Goal: Task Accomplishment & Management: Manage account settings

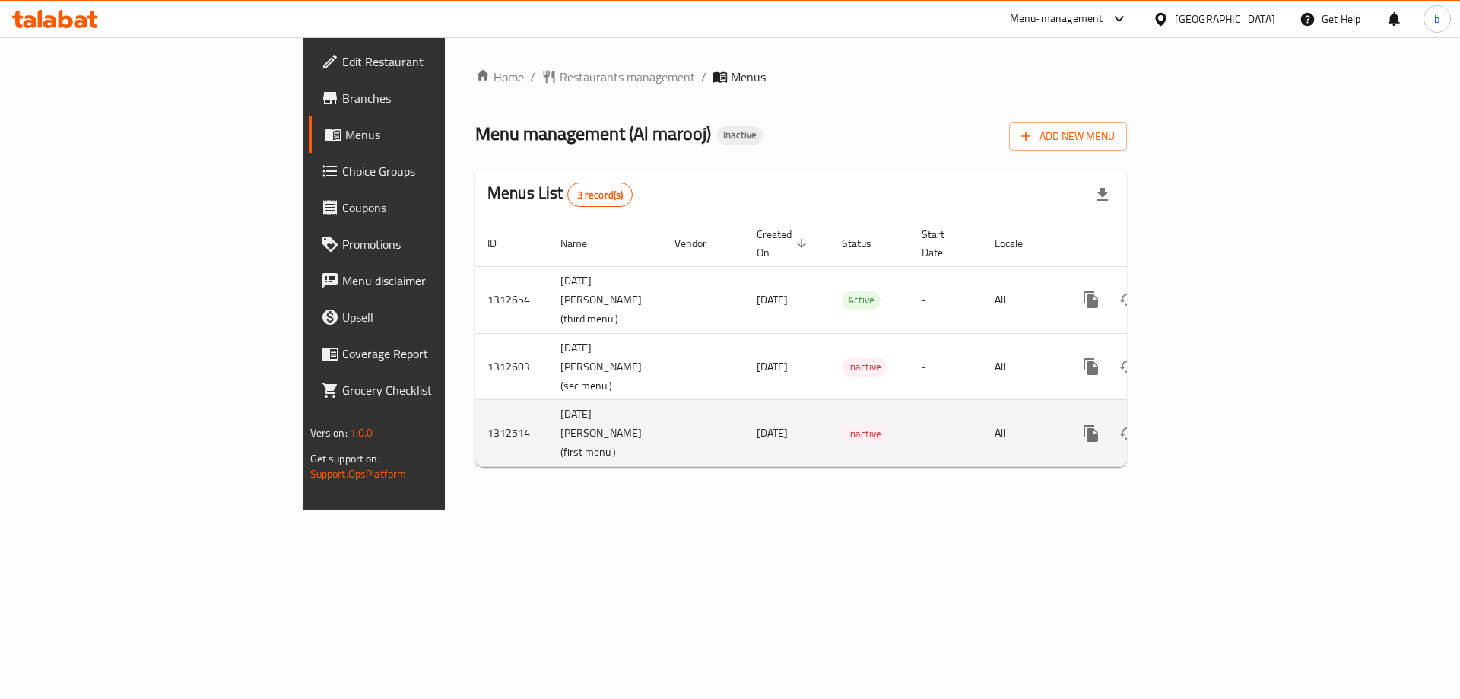
drag, startPoint x: 409, startPoint y: 472, endPoint x: 437, endPoint y: 503, distance: 42.0
click at [548, 467] on td "[DATE] [PERSON_NAME] (first menu )" at bounding box center [605, 433] width 114 height 67
copy td "first menu )"
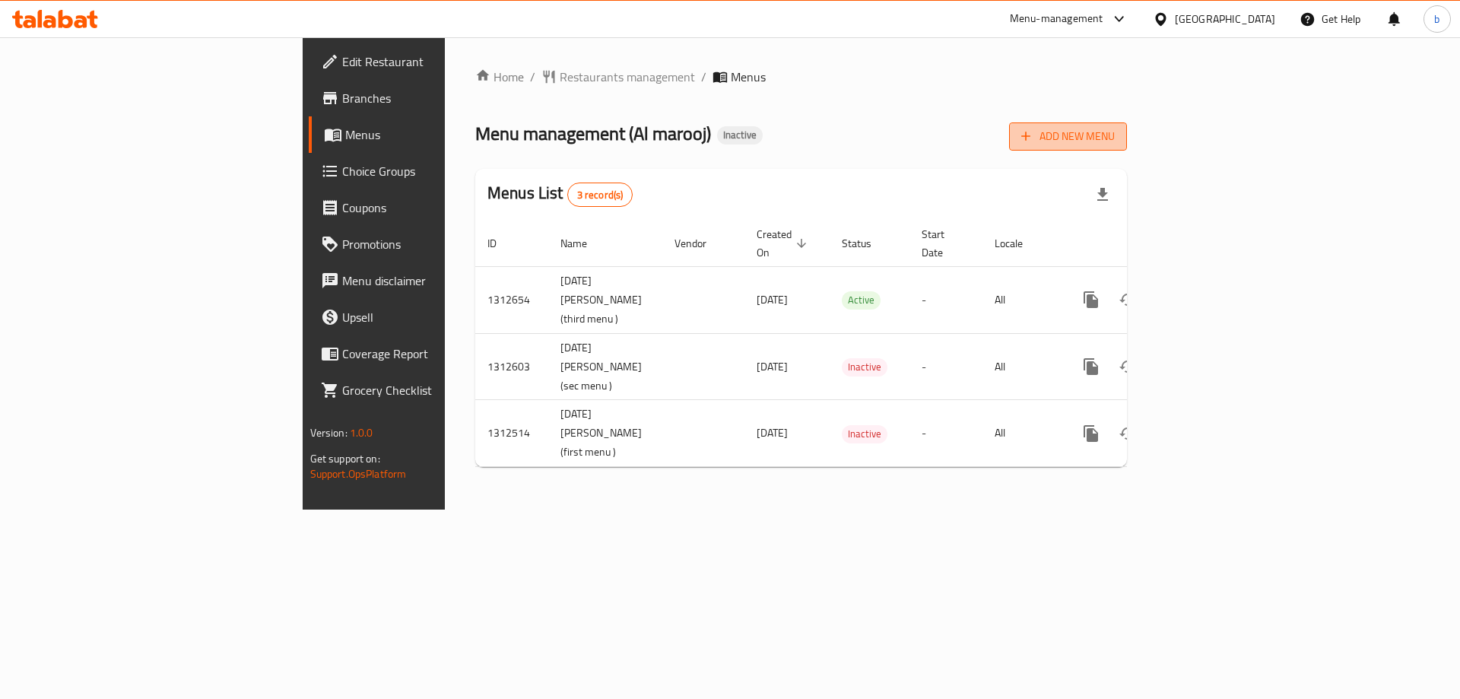
click at [1115, 127] on span "Add New Menu" at bounding box center [1068, 136] width 94 height 19
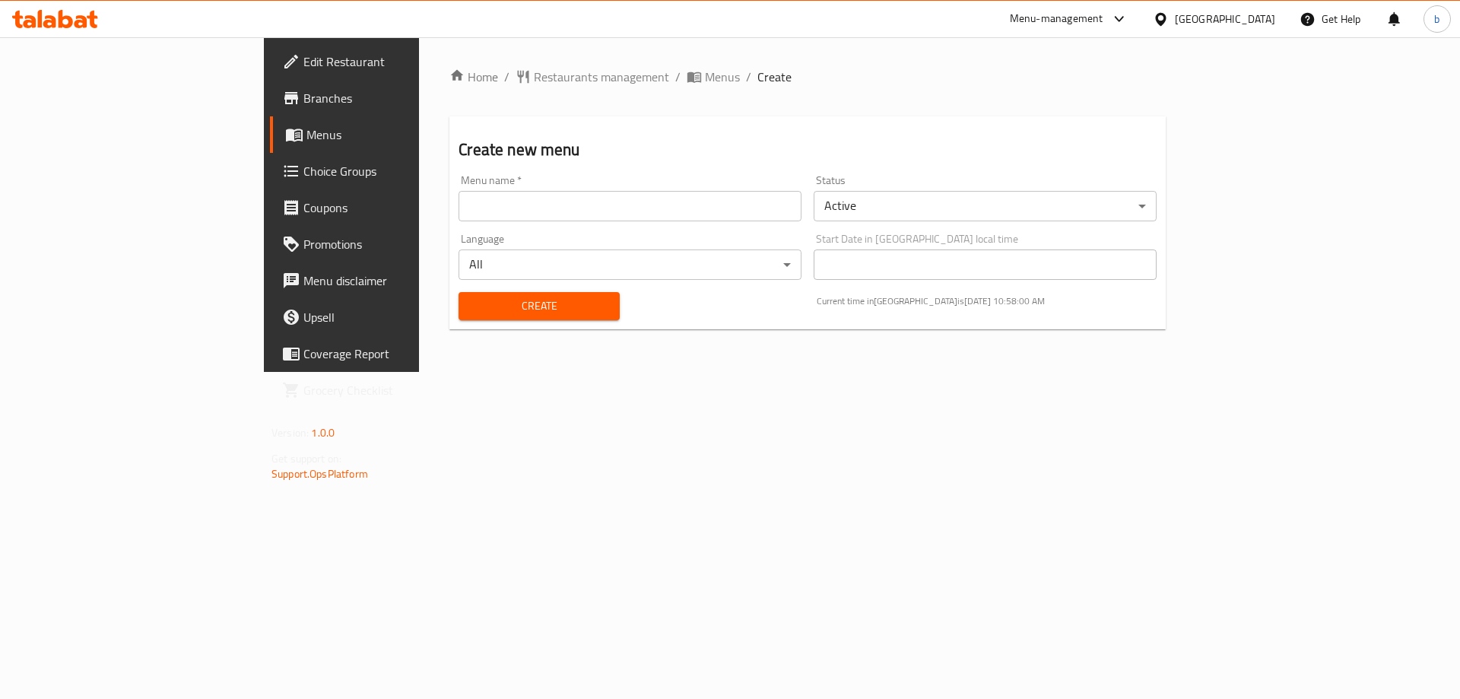
click at [771, 222] on div "Menu name   * Menu name *" at bounding box center [629, 198] width 355 height 59
click at [773, 208] on input "text" at bounding box center [629, 206] width 343 height 30
type input "ل"
paste input "first menu )"
click at [458, 205] on input "basmala first menu )" at bounding box center [629, 206] width 343 height 30
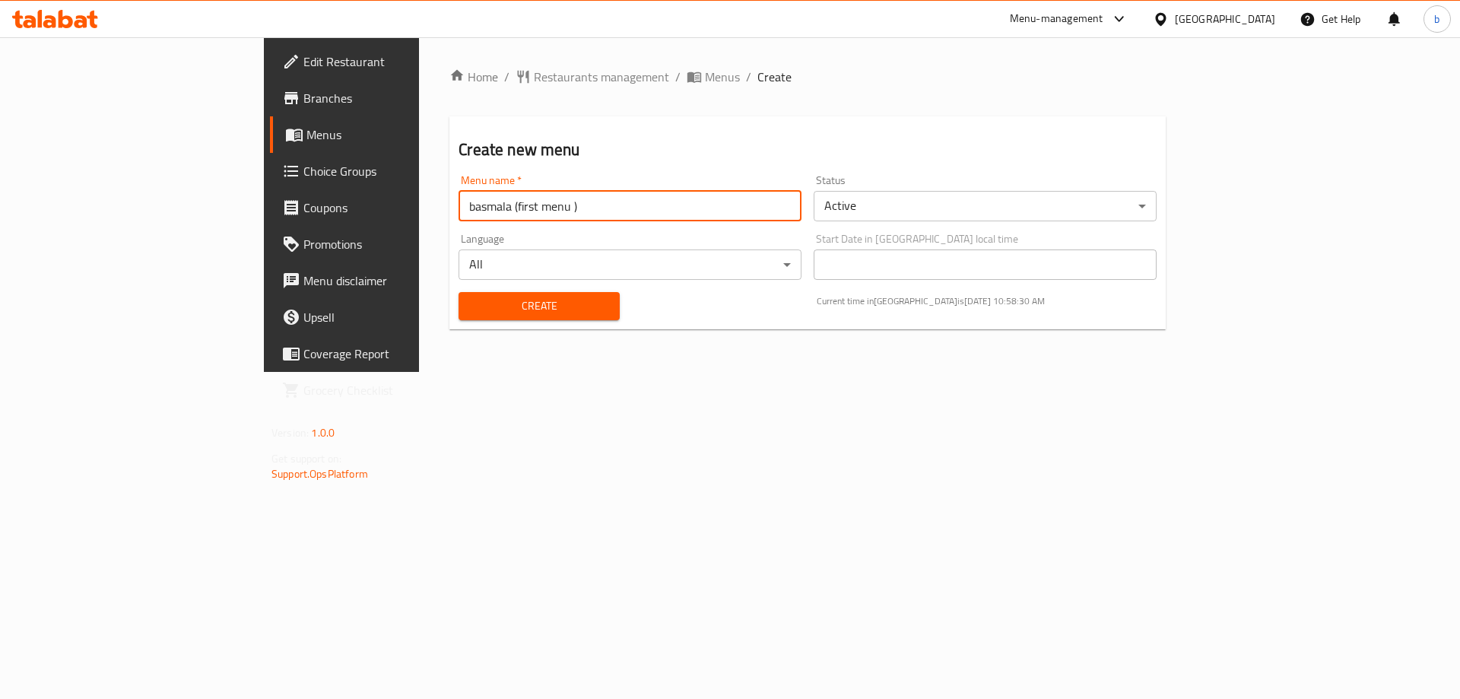
type input "basmala (first menu )"
click at [471, 297] on span "Create" at bounding box center [539, 305] width 136 height 19
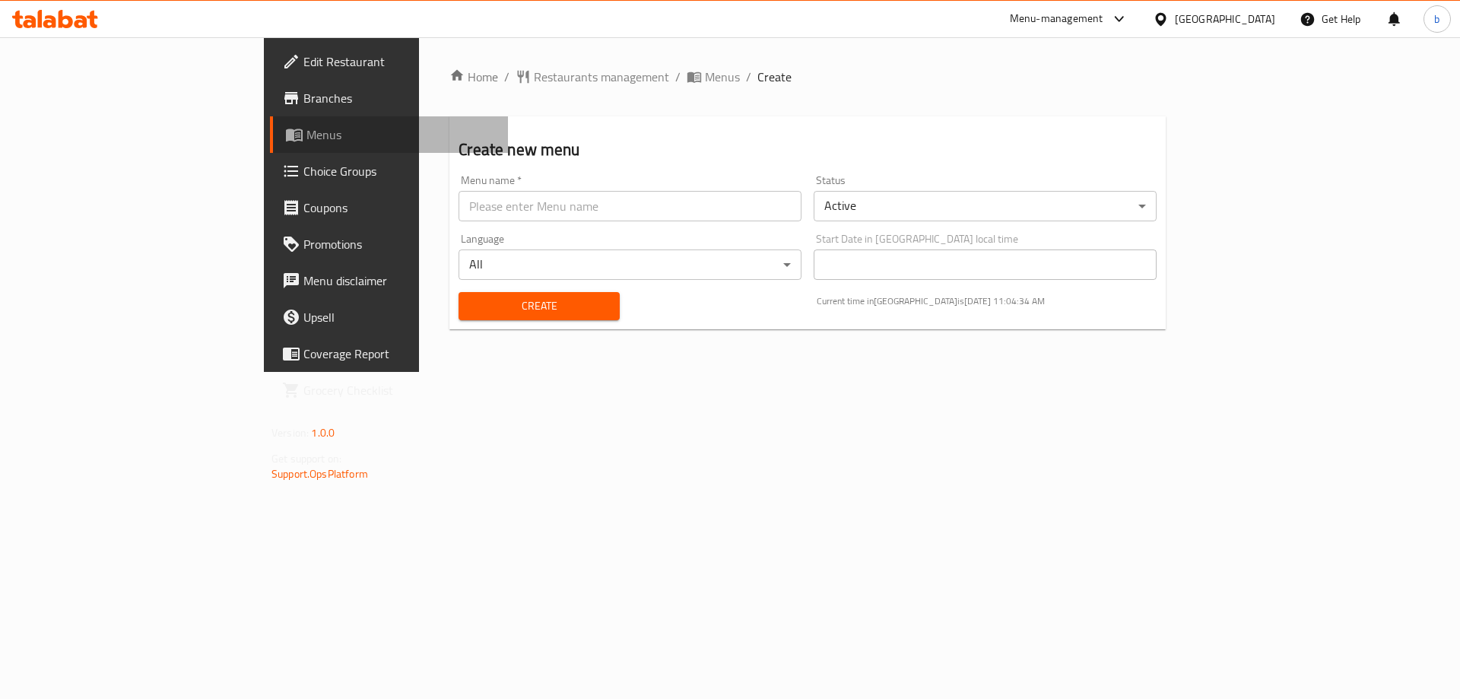
click at [270, 144] on link "Menus" at bounding box center [389, 134] width 238 height 36
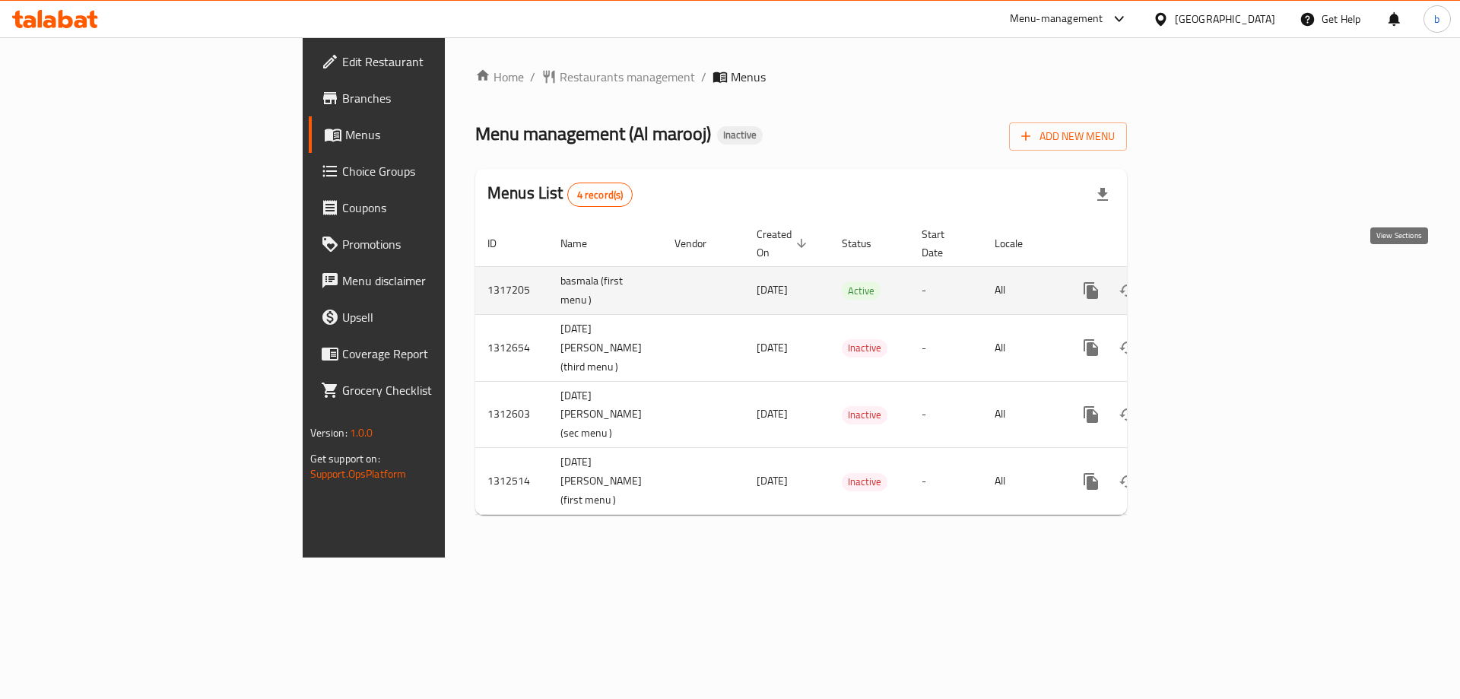
click at [1210, 281] on icon "enhanced table" at bounding box center [1200, 290] width 18 height 18
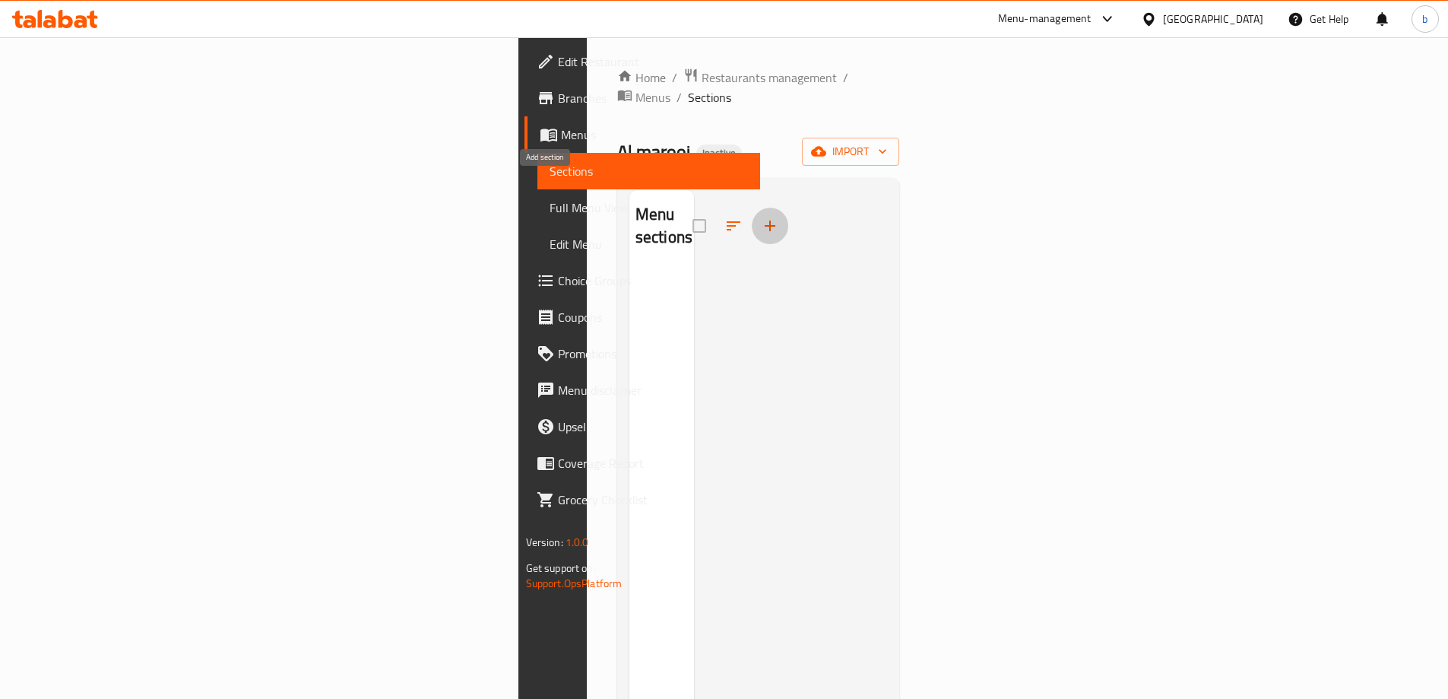
click at [752, 208] on button "button" at bounding box center [770, 226] width 36 height 36
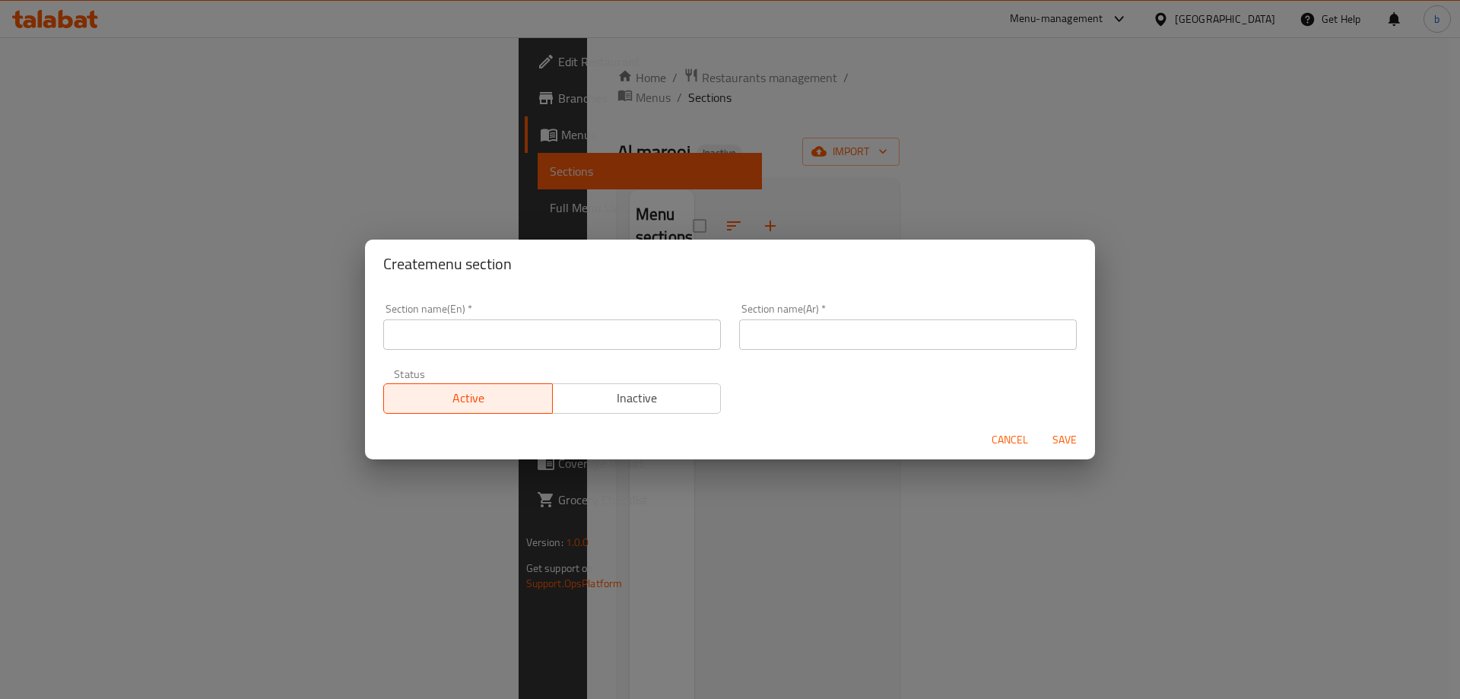
click at [963, 207] on div "Create menu section Section name(En)   * Section name(En) * Section name(Ar)   …" at bounding box center [730, 349] width 1460 height 699
click at [1020, 441] on span "Cancel" at bounding box center [1009, 439] width 36 height 19
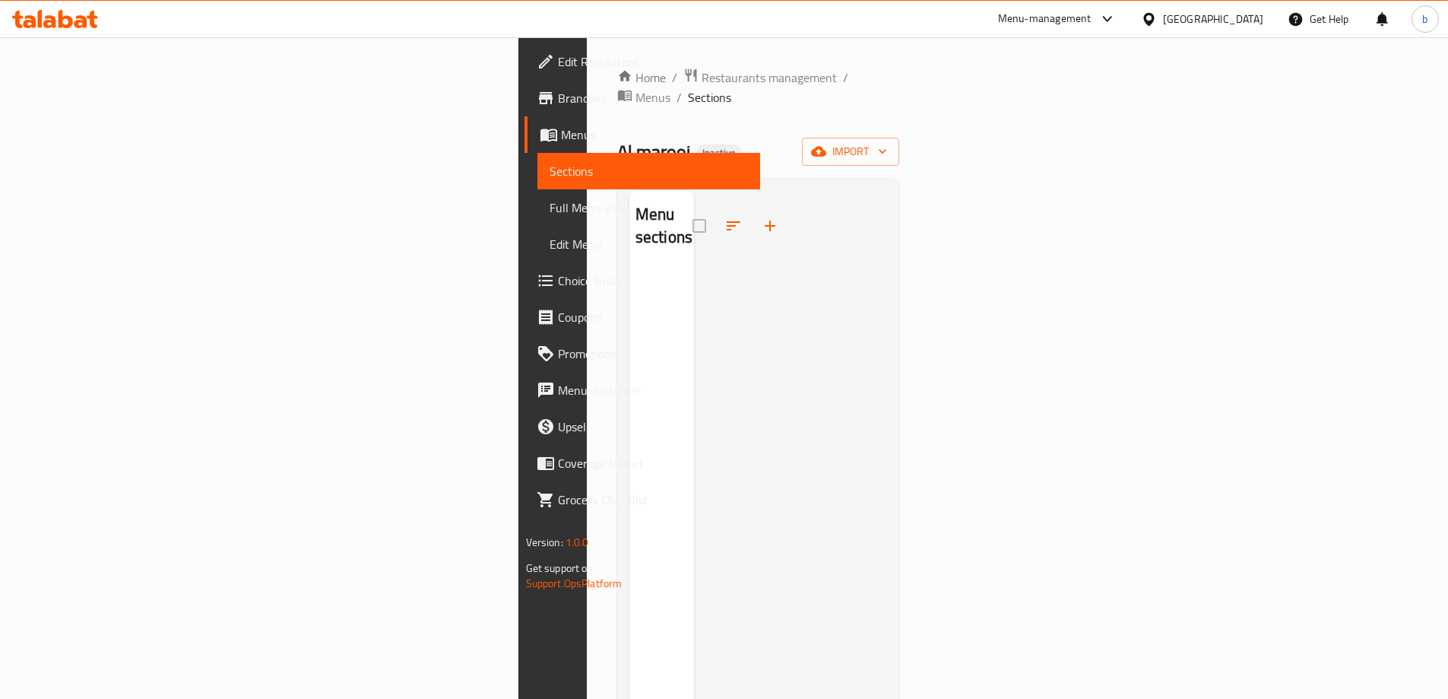
click at [900, 115] on div "Home / Restaurants management / Menus / Sections Al marooj Inactive import Menu…" at bounding box center [758, 484] width 283 height 833
click at [887, 142] on span "import" at bounding box center [850, 151] width 73 height 19
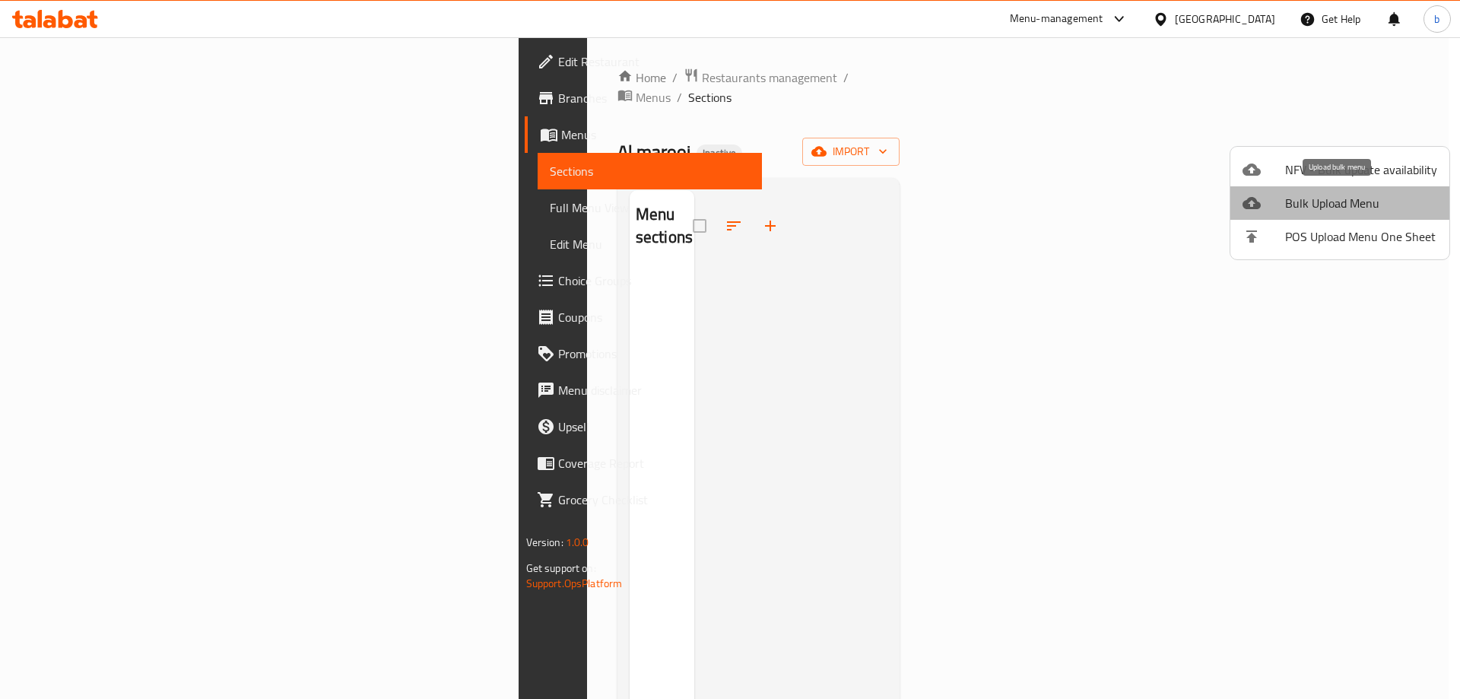
click at [1346, 211] on span "Bulk Upload Menu" at bounding box center [1361, 203] width 152 height 18
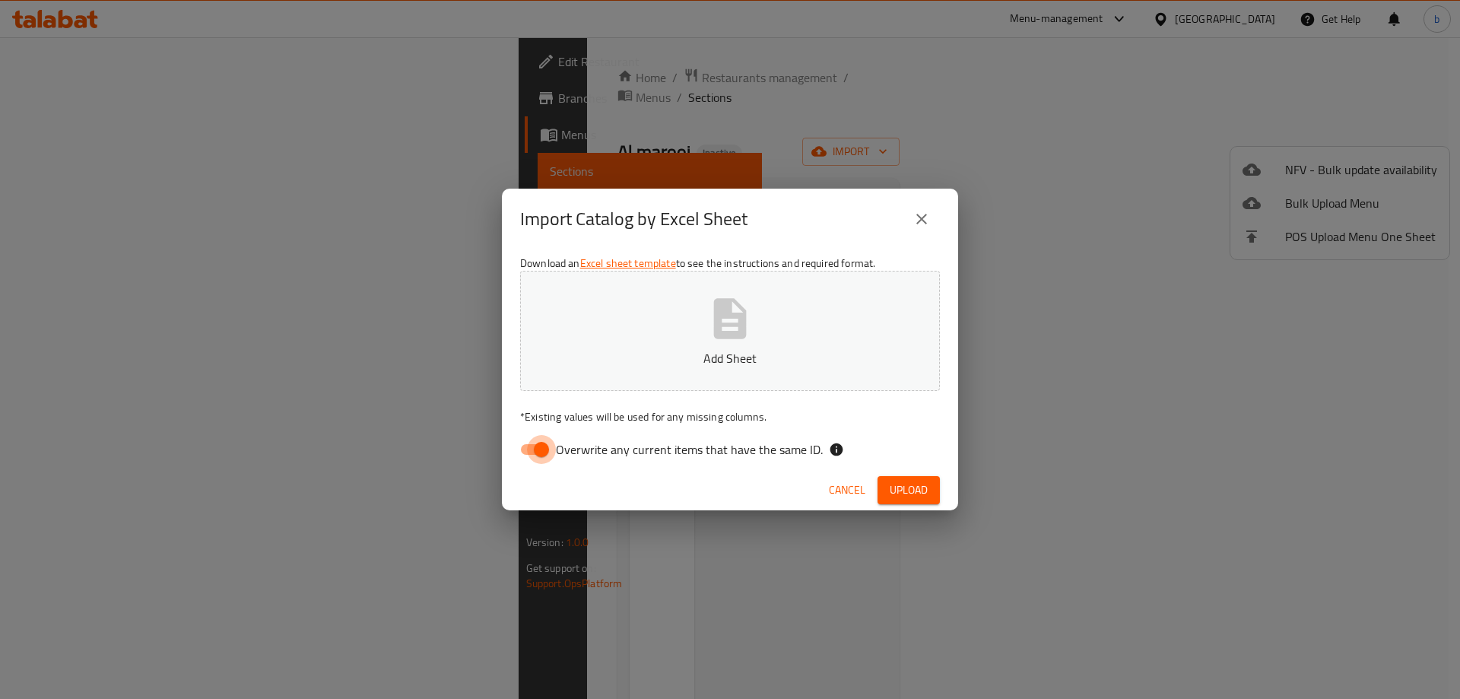
click at [549, 442] on input "Overwrite any current items that have the same ID." at bounding box center [541, 449] width 87 height 29
checkbox input "false"
click at [837, 344] on button "Add Sheet" at bounding box center [730, 331] width 420 height 120
click at [926, 497] on span "Upload" at bounding box center [908, 489] width 38 height 19
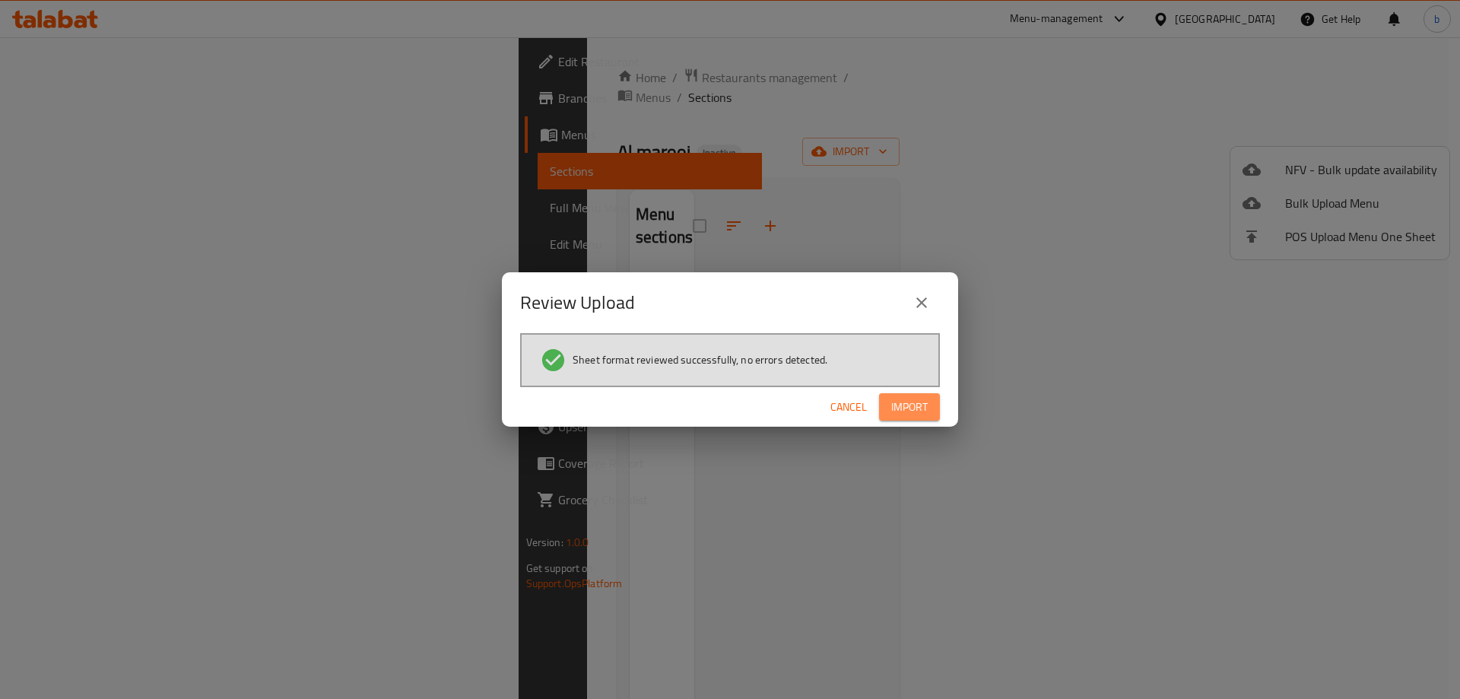
click at [905, 419] on button "Import" at bounding box center [909, 407] width 61 height 28
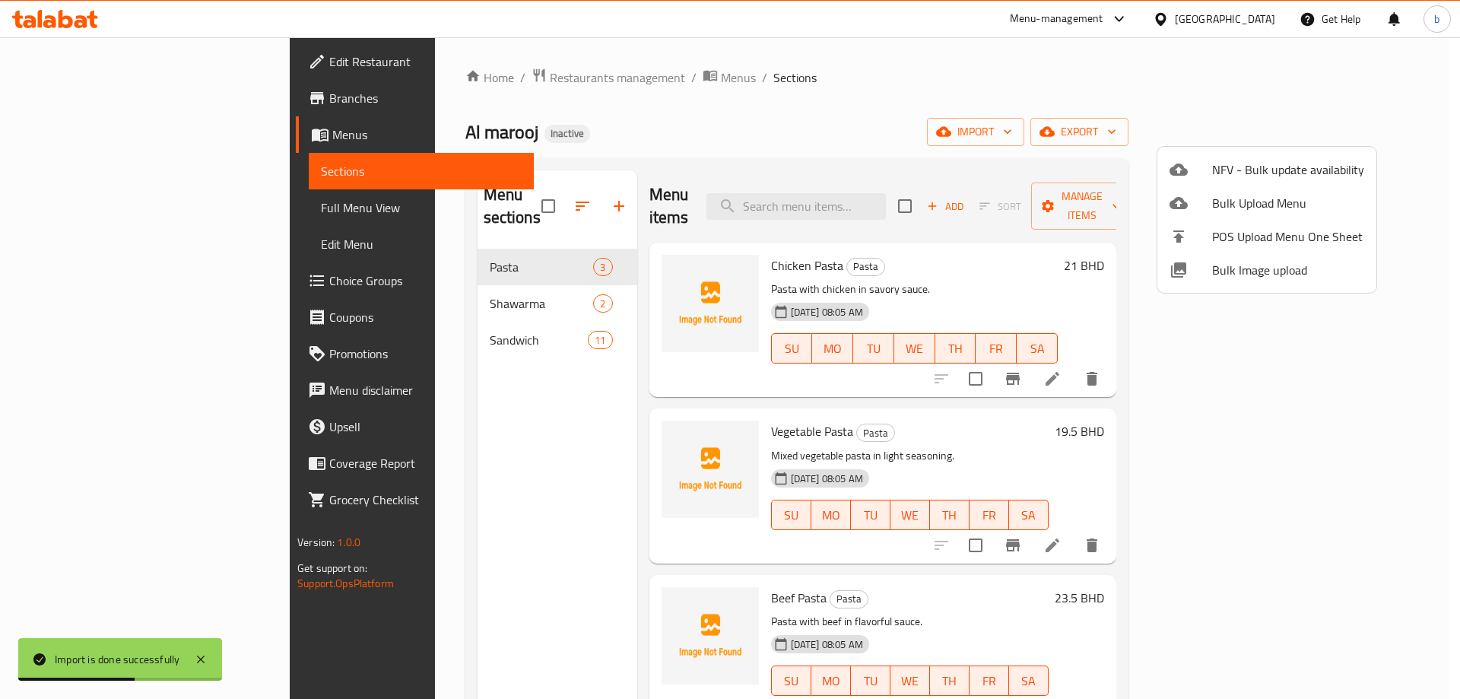
click at [1010, 207] on div at bounding box center [730, 349] width 1460 height 699
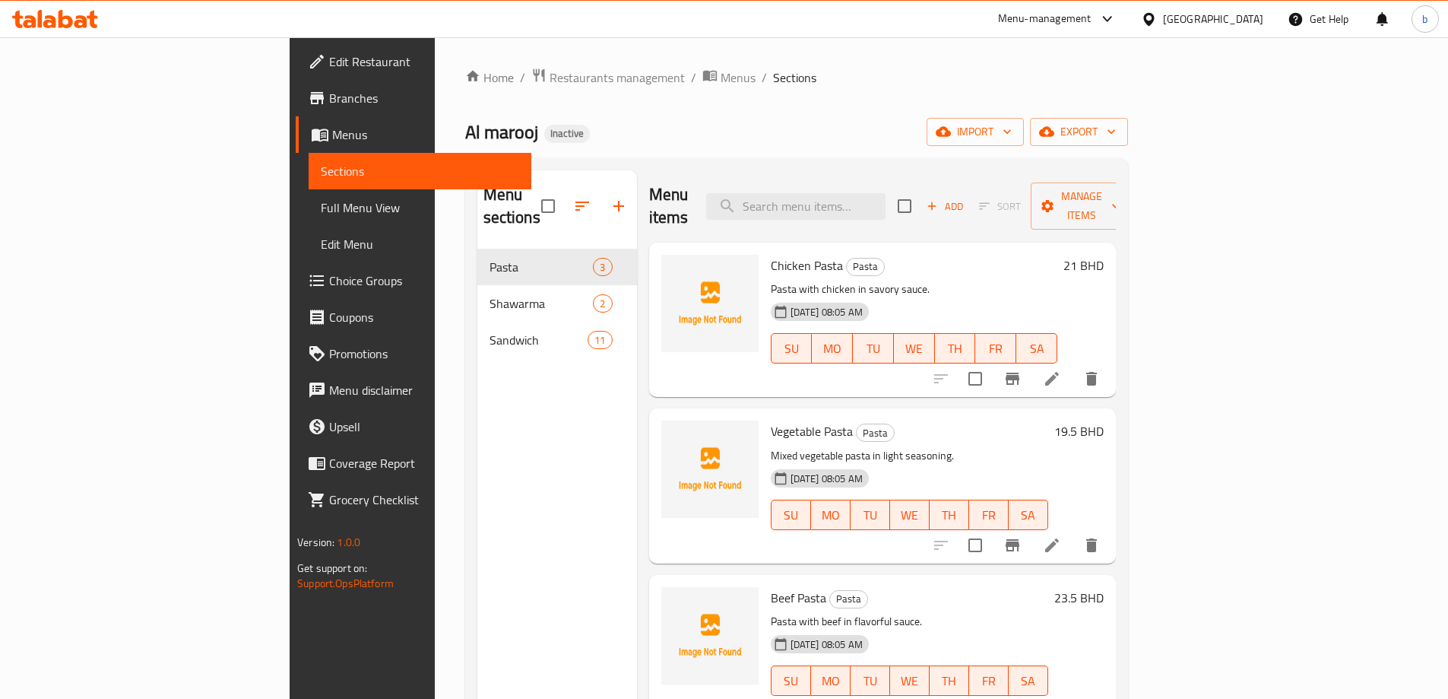
click at [321, 214] on span "Full Menu View" at bounding box center [420, 207] width 198 height 18
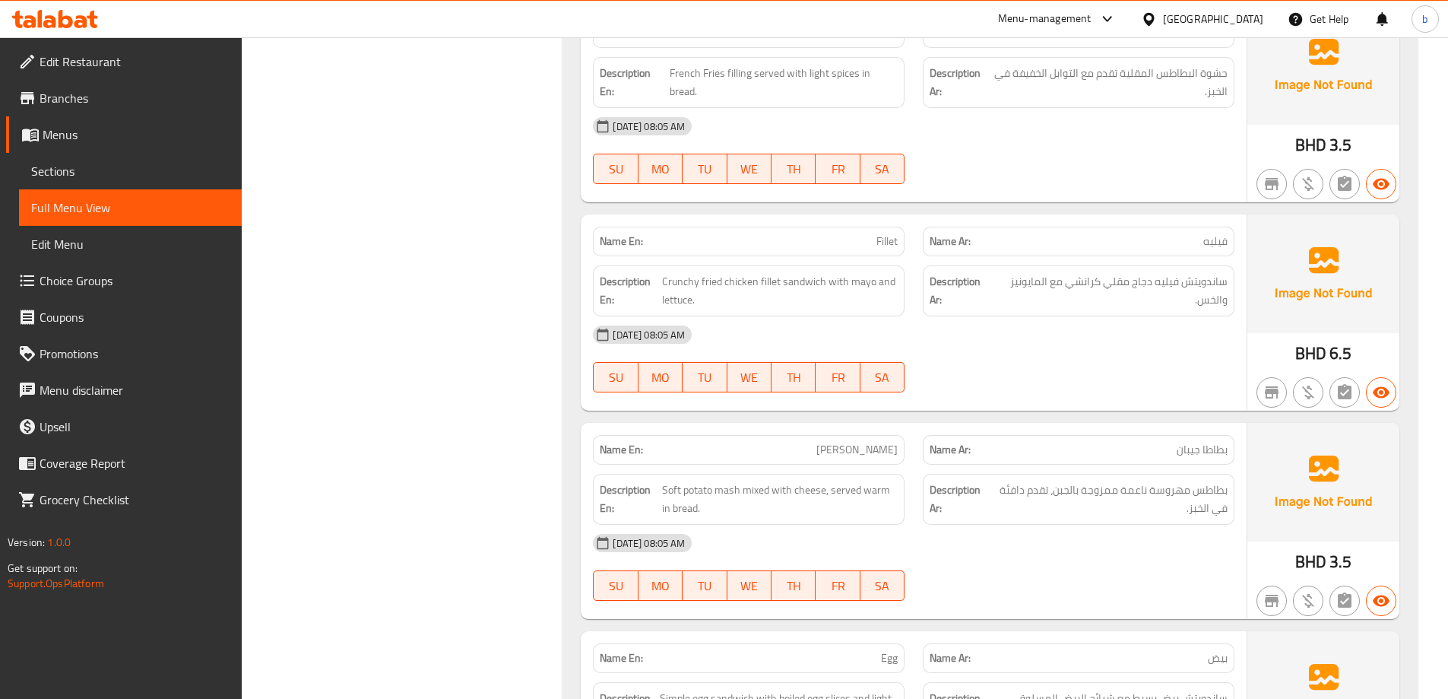
scroll to position [1980, 0]
click at [96, 65] on span "Edit Restaurant" at bounding box center [135, 61] width 190 height 18
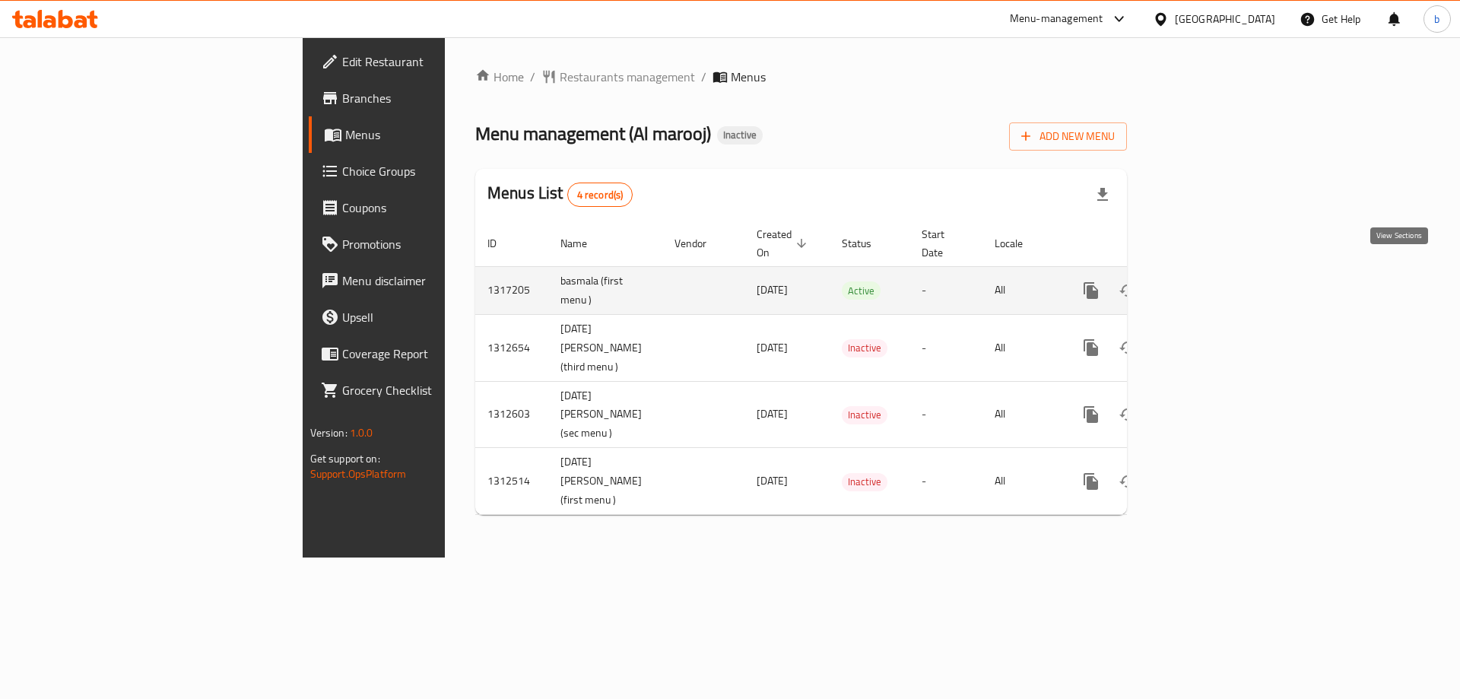
click at [1210, 281] on icon "enhanced table" at bounding box center [1200, 290] width 18 height 18
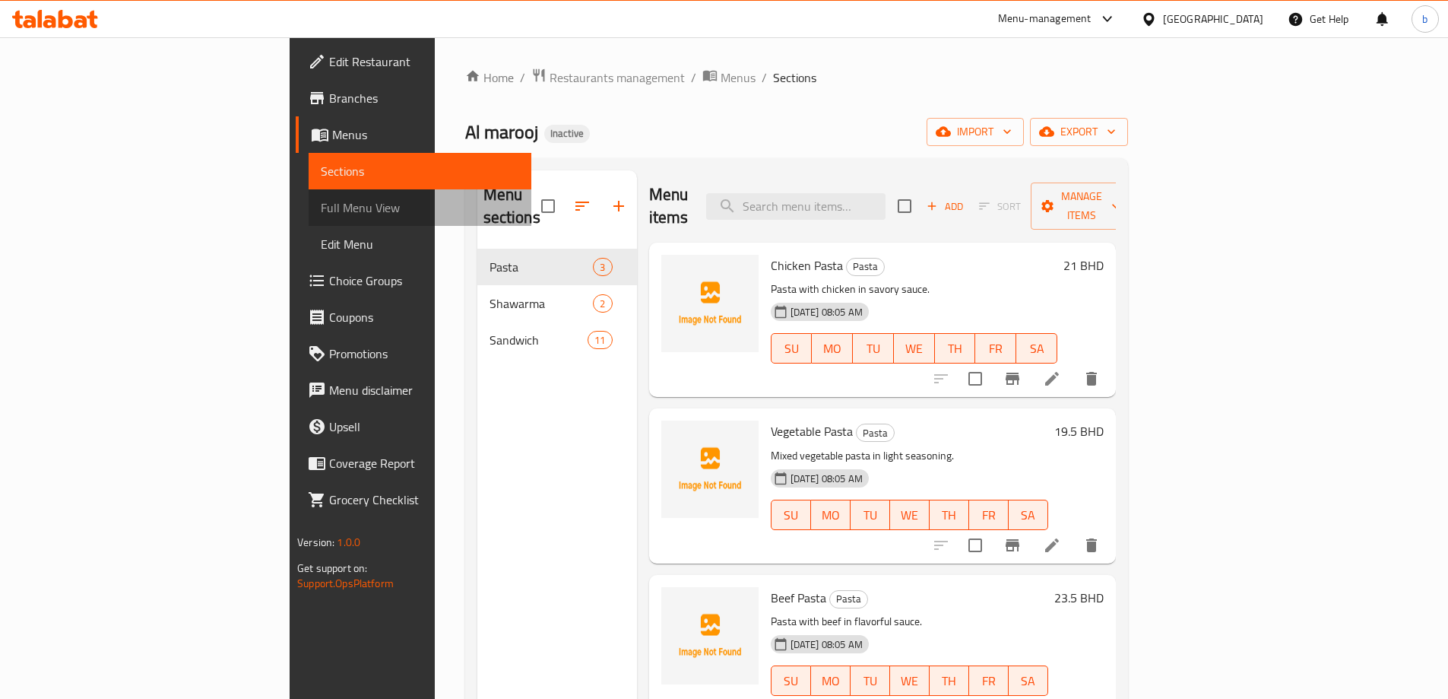
click at [321, 217] on span "Full Menu View" at bounding box center [420, 207] width 198 height 18
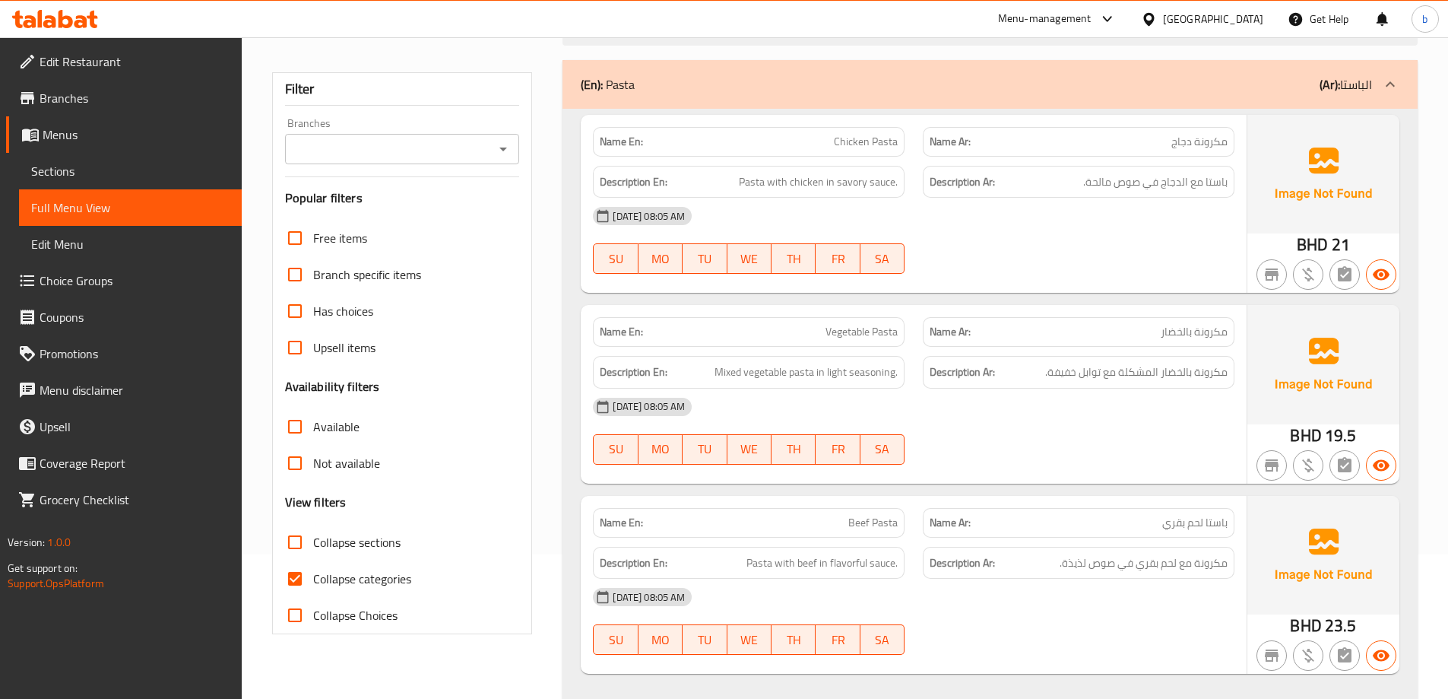
scroll to position [304, 0]
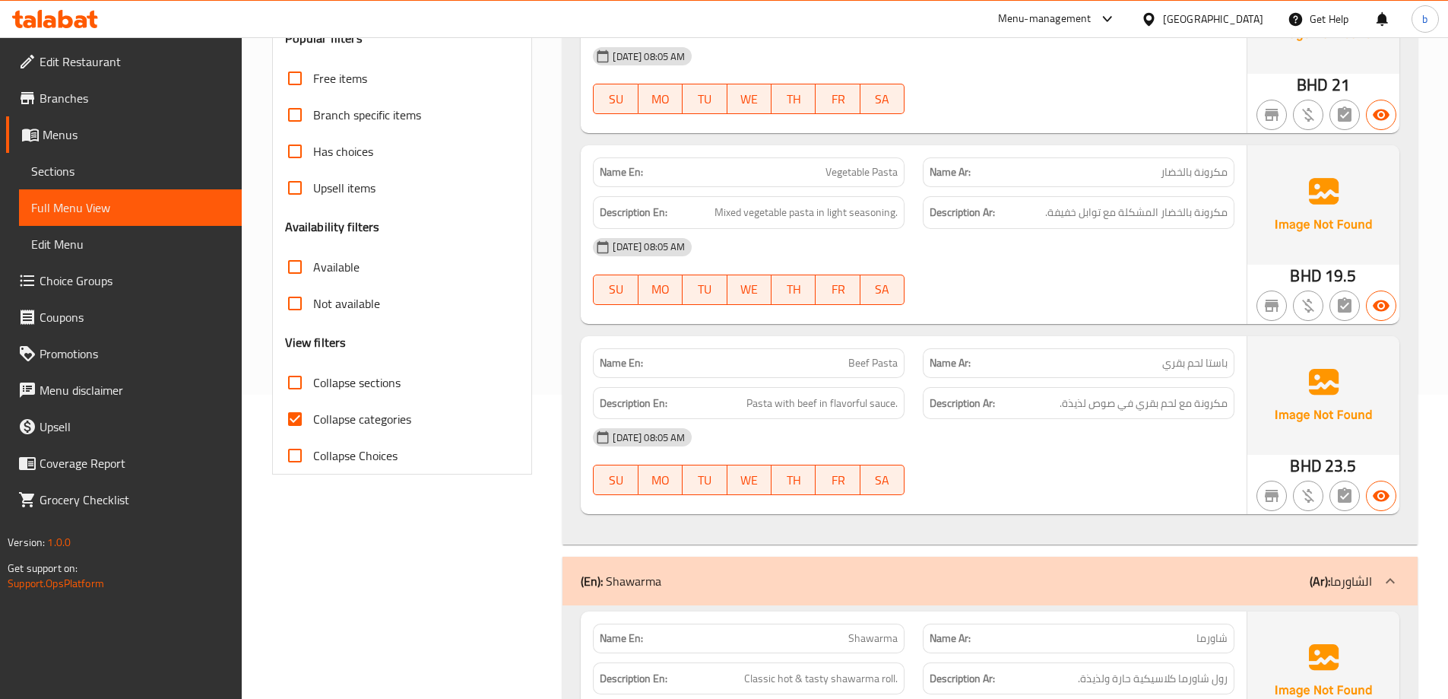
click at [300, 408] on input "Collapse categories" at bounding box center [295, 419] width 36 height 36
checkbox input "false"
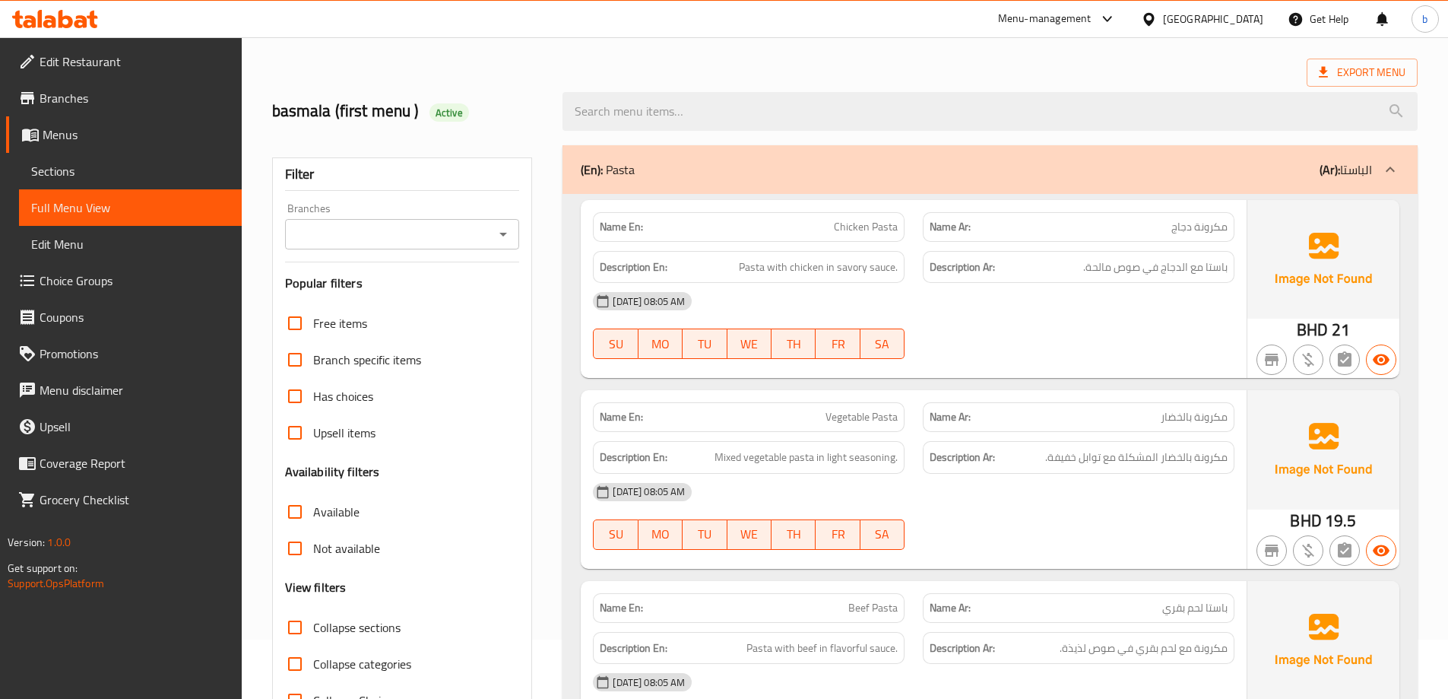
scroll to position [0, 0]
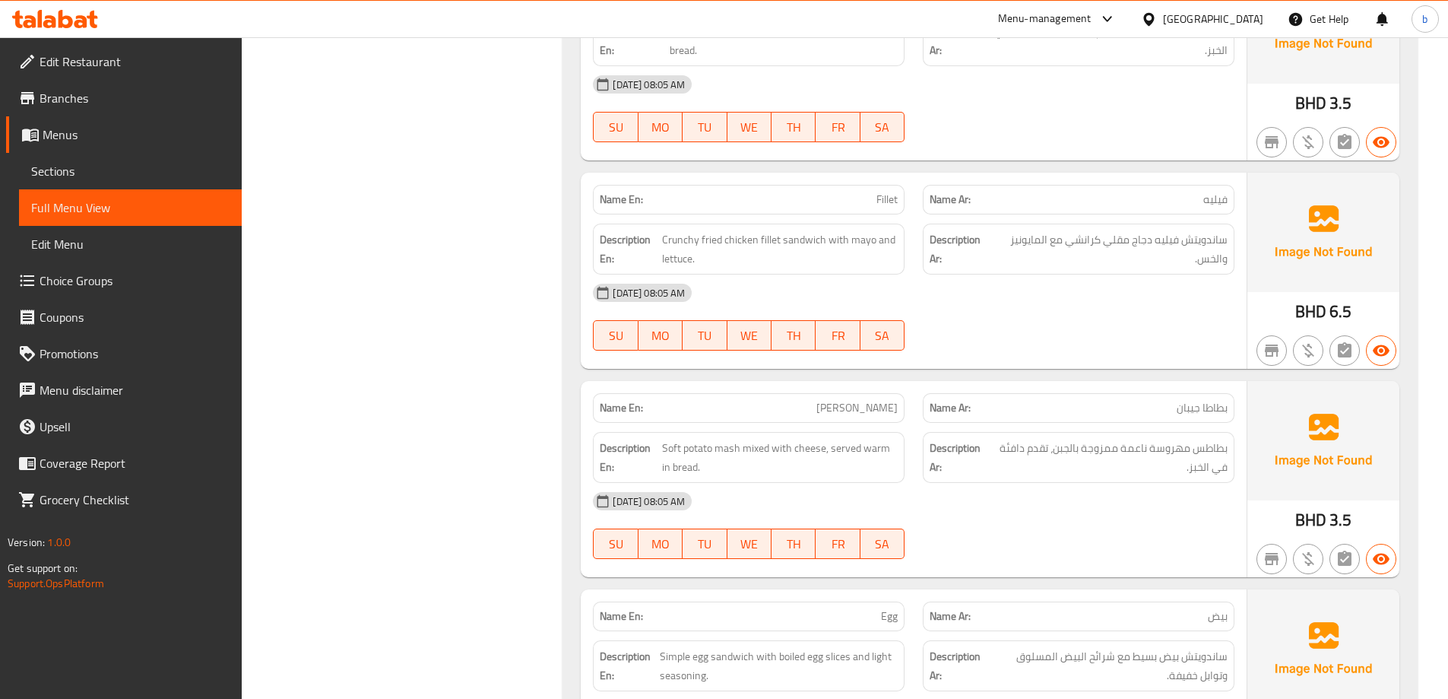
scroll to position [2331, 0]
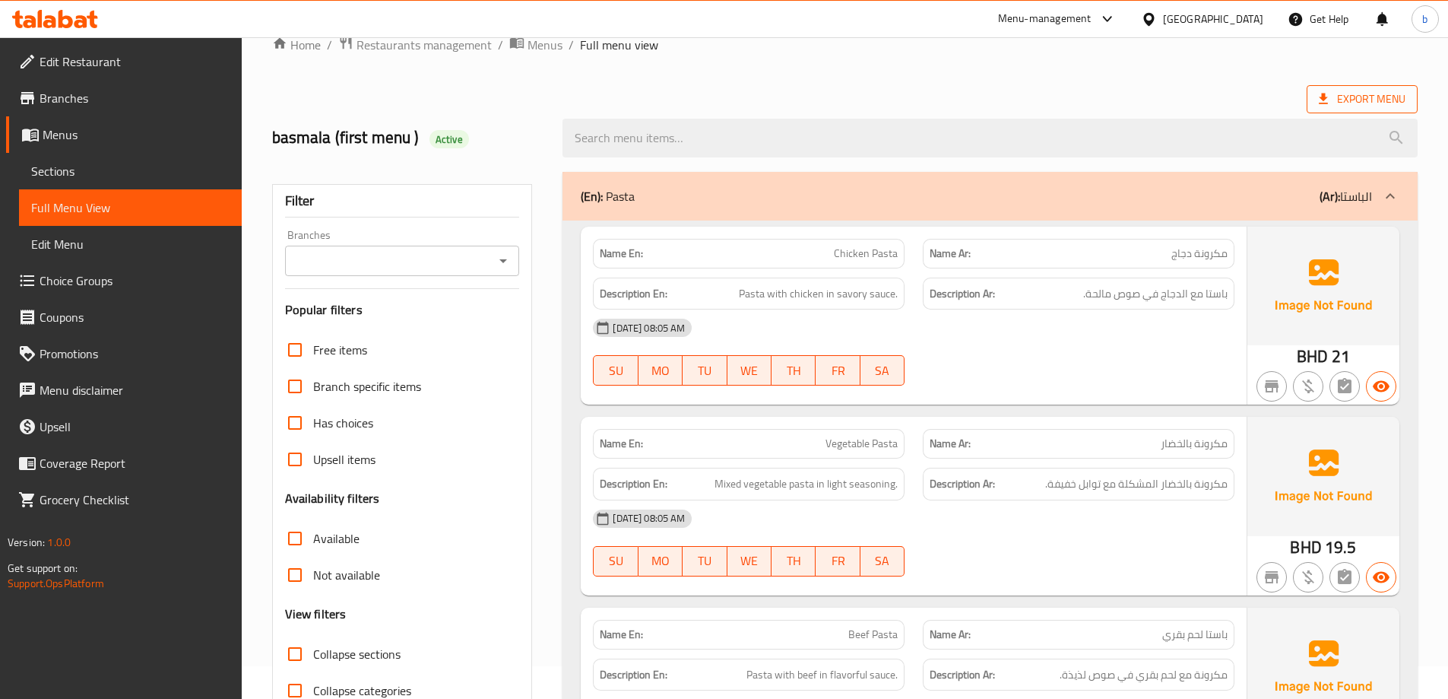
scroll to position [0, 0]
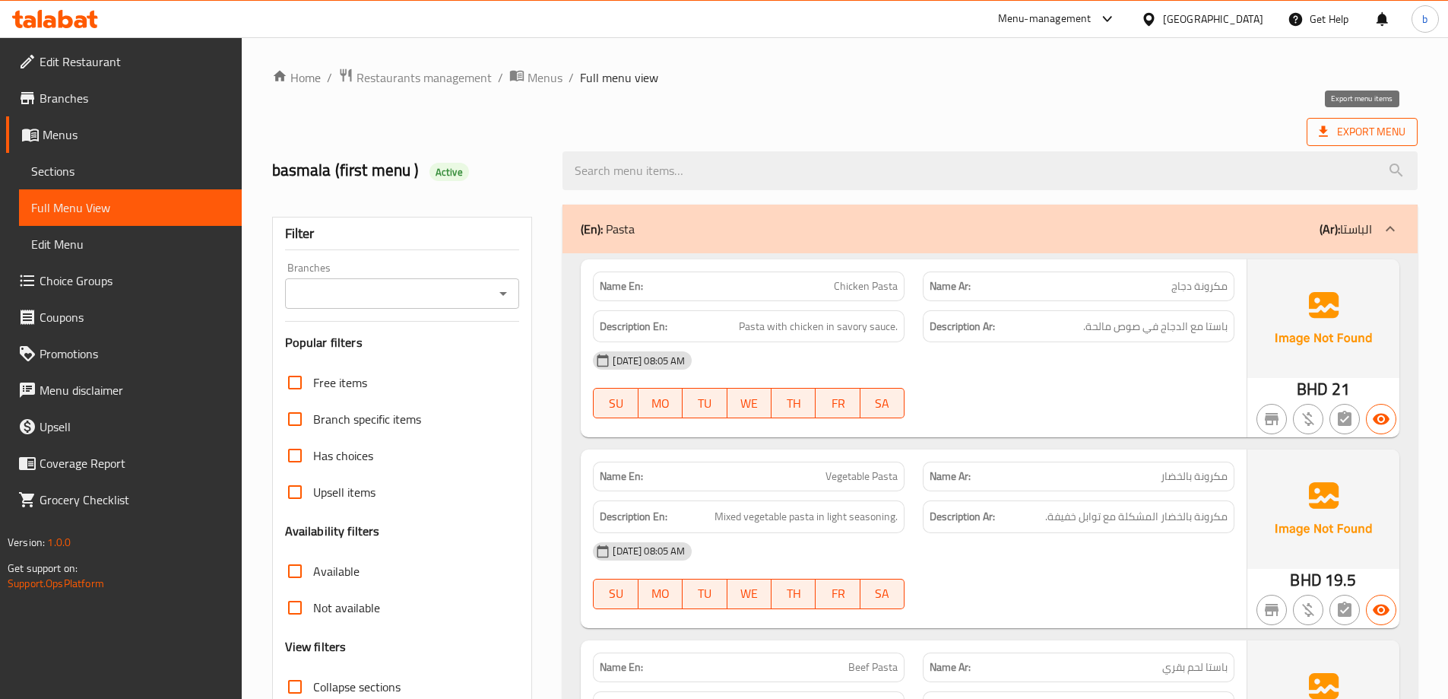
click at [1332, 125] on span "Export Menu" at bounding box center [1362, 131] width 87 height 19
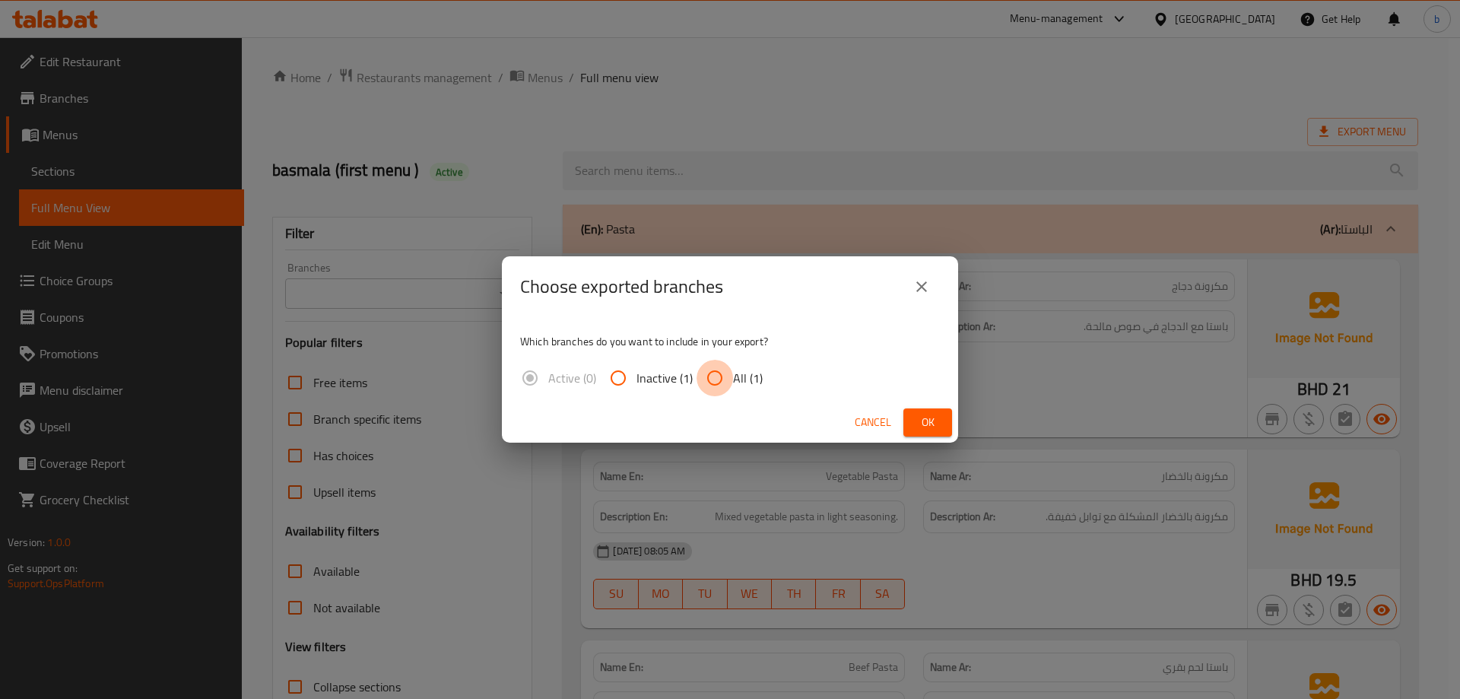
click at [719, 375] on input "All (1)" at bounding box center [714, 378] width 36 height 36
radio input "true"
click at [919, 413] on span "Ok" at bounding box center [927, 422] width 24 height 19
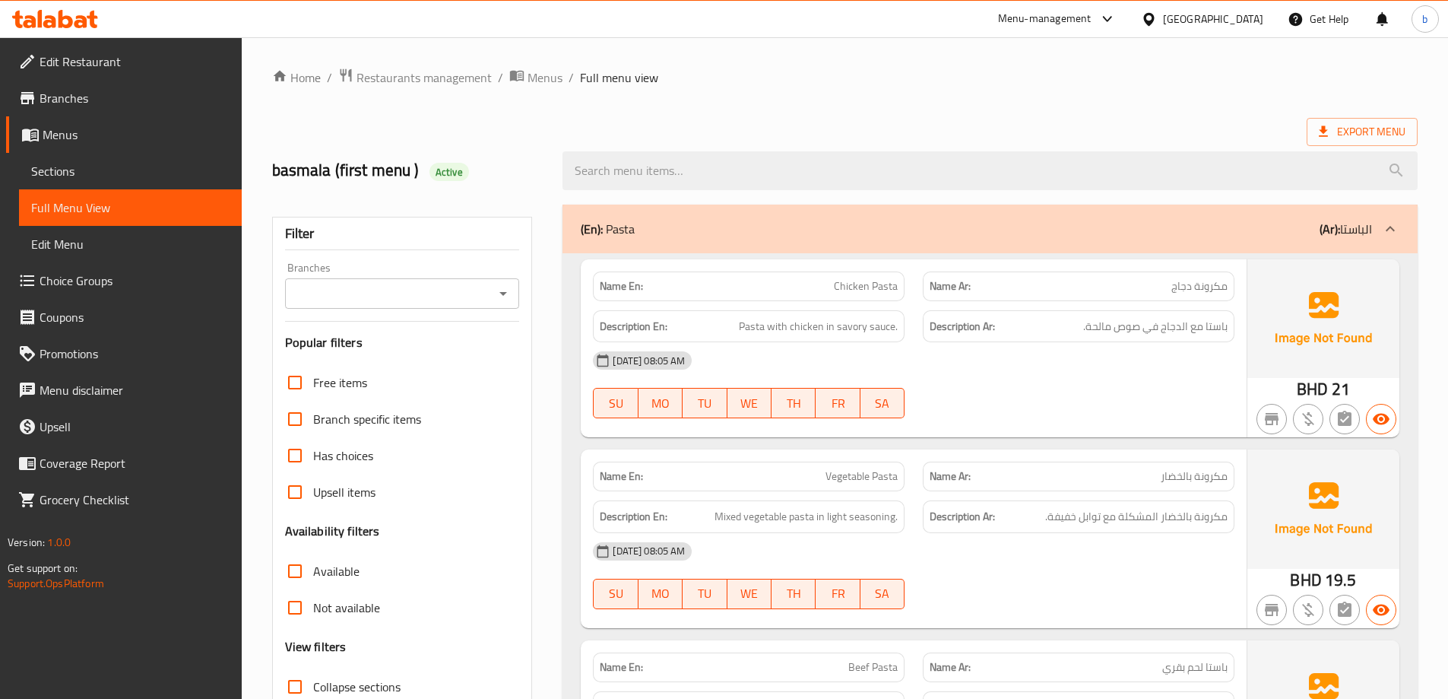
click at [820, 128] on div "Export Menu" at bounding box center [845, 132] width 1146 height 28
click at [83, 133] on span "Menus" at bounding box center [136, 134] width 187 height 18
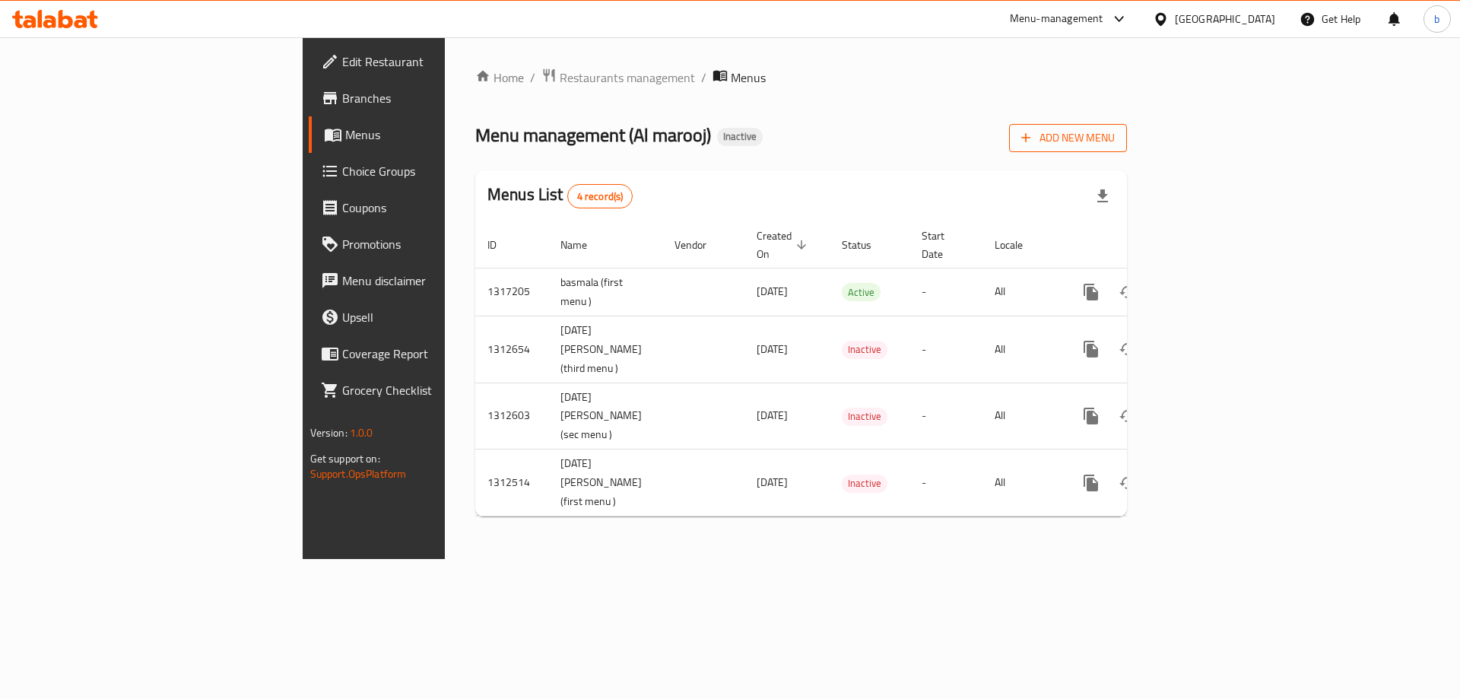
click at [1115, 136] on span "Add New Menu" at bounding box center [1068, 137] width 94 height 19
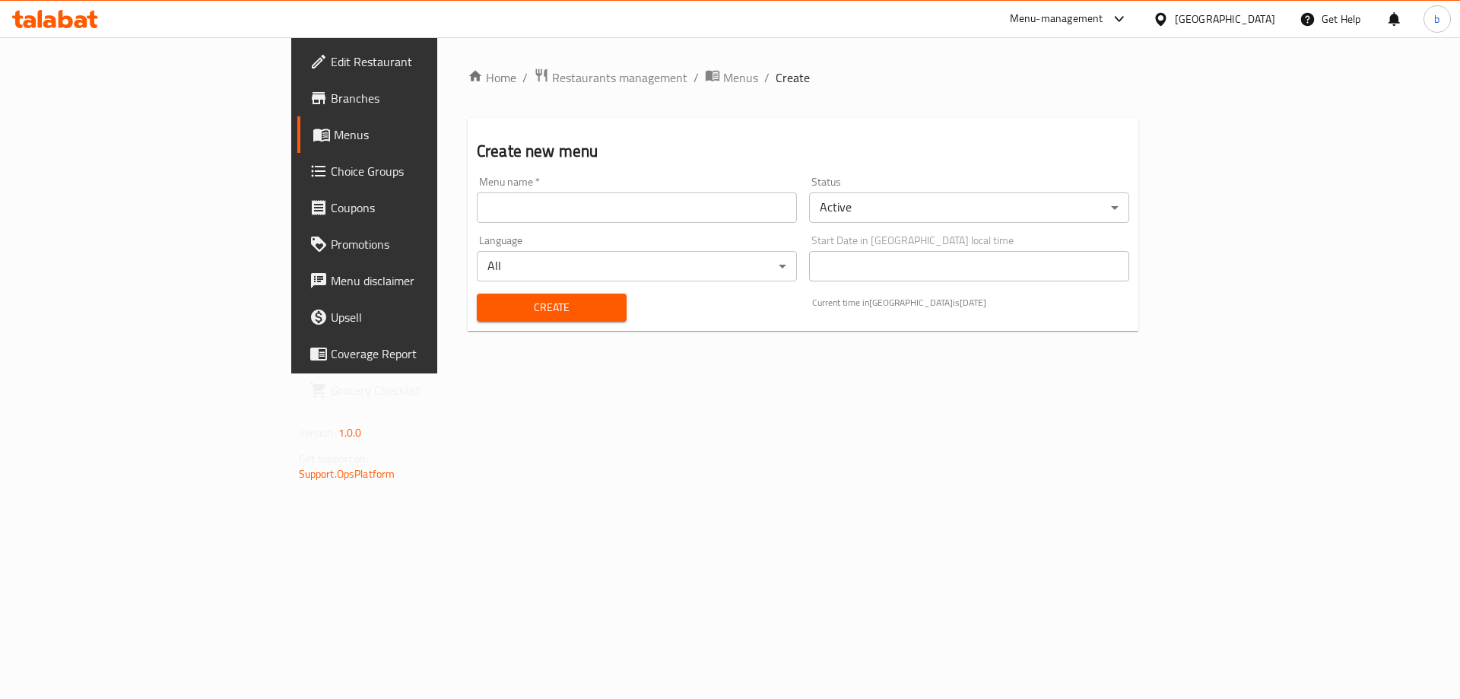
click at [568, 212] on input "text" at bounding box center [637, 207] width 320 height 30
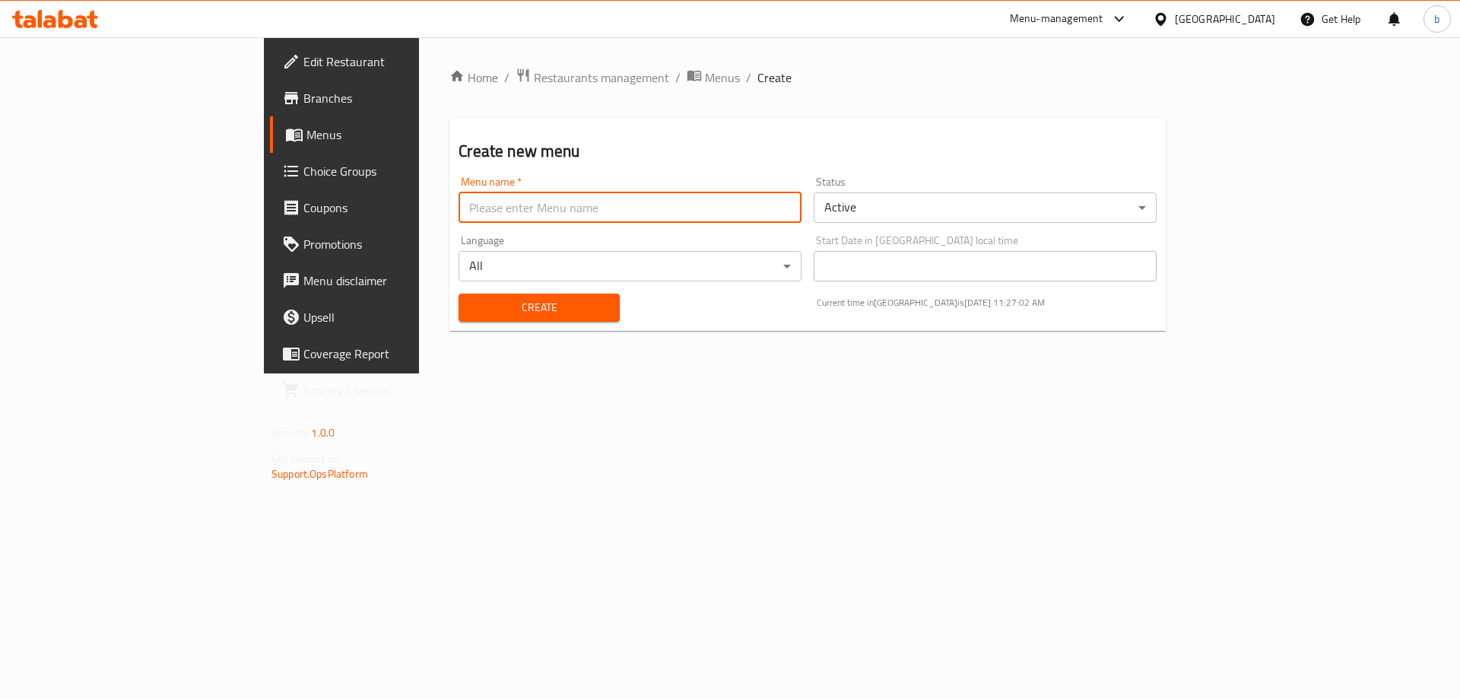
click at [270, 147] on link "Menus" at bounding box center [389, 134] width 238 height 36
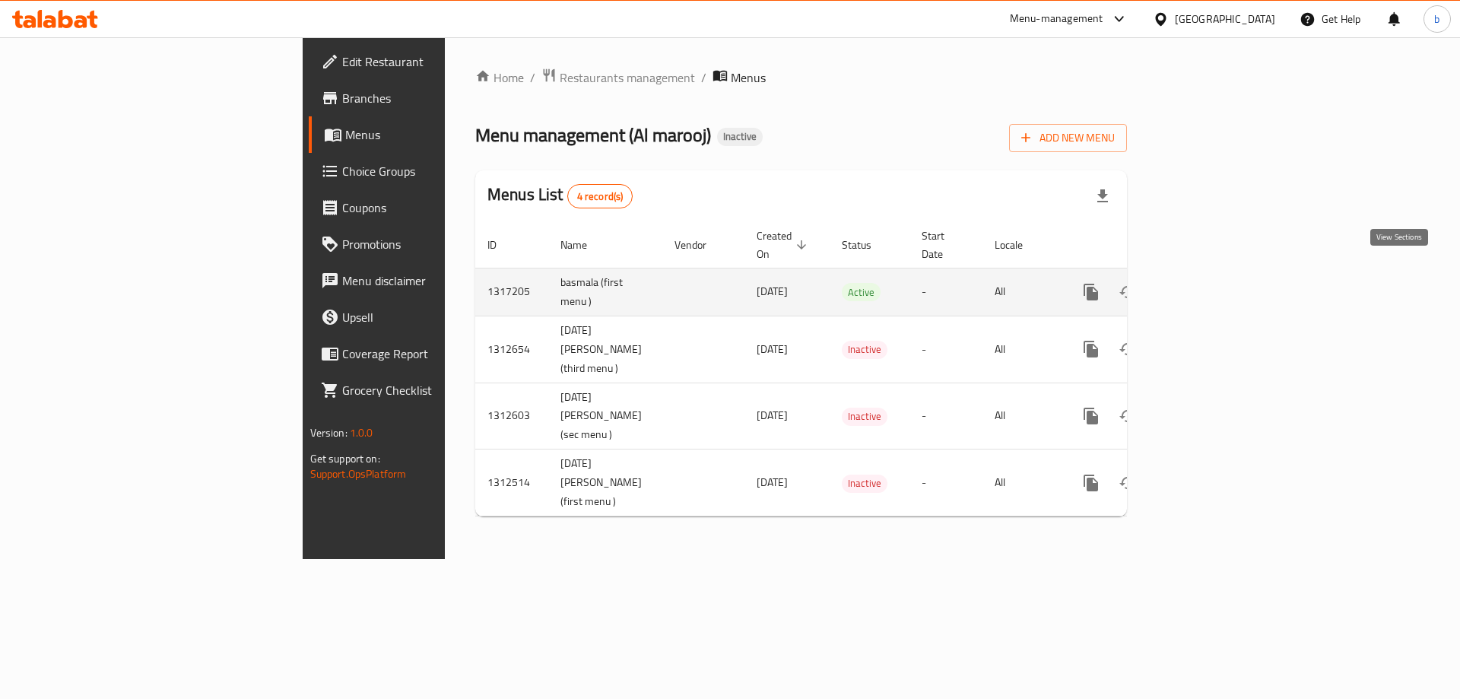
click at [1210, 283] on icon "enhanced table" at bounding box center [1200, 292] width 18 height 18
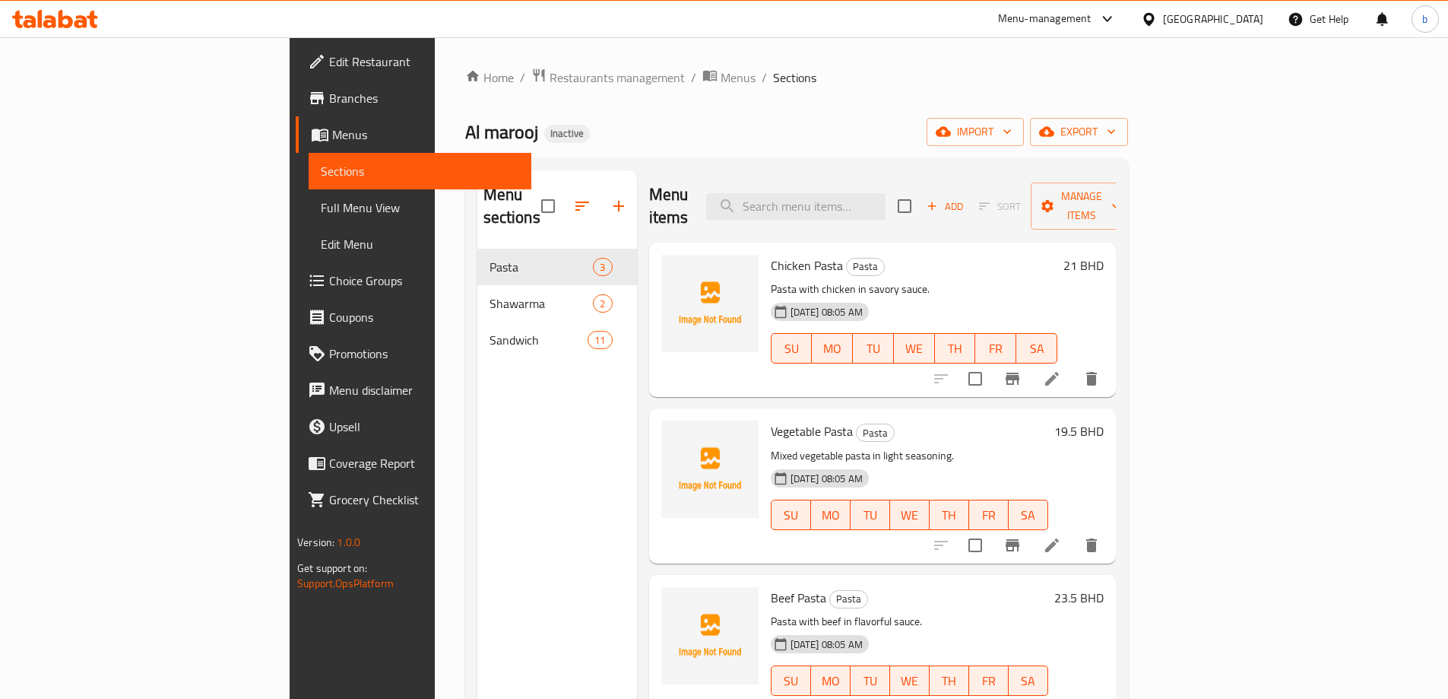
click at [332, 127] on span "Menus" at bounding box center [425, 134] width 187 height 18
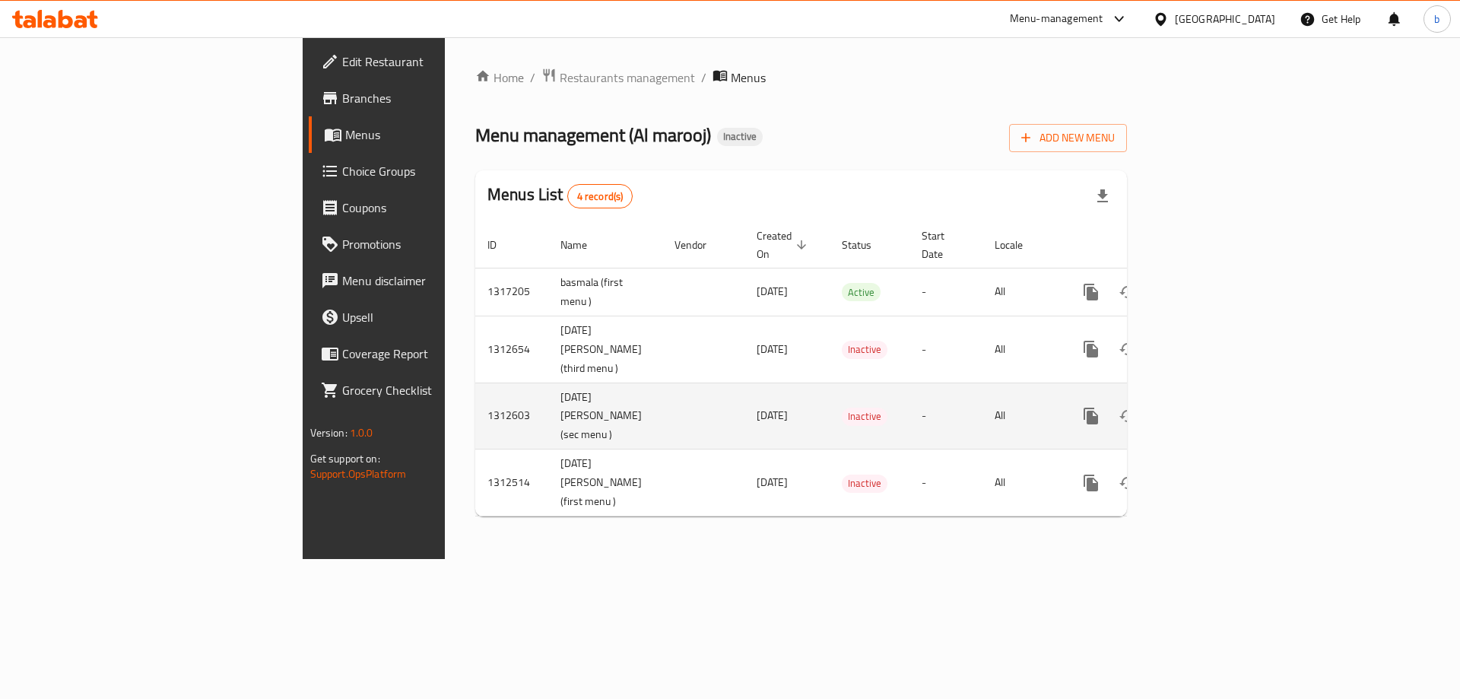
drag, startPoint x: 427, startPoint y: 436, endPoint x: 383, endPoint y: 464, distance: 51.9
click at [548, 449] on td "[DATE] [PERSON_NAME] (sec menu )" at bounding box center [605, 415] width 114 height 67
drag, startPoint x: 408, startPoint y: 430, endPoint x: 424, endPoint y: 452, distance: 27.8
click at [548, 449] on td "[DATE] [PERSON_NAME] (sec menu )" at bounding box center [605, 415] width 114 height 67
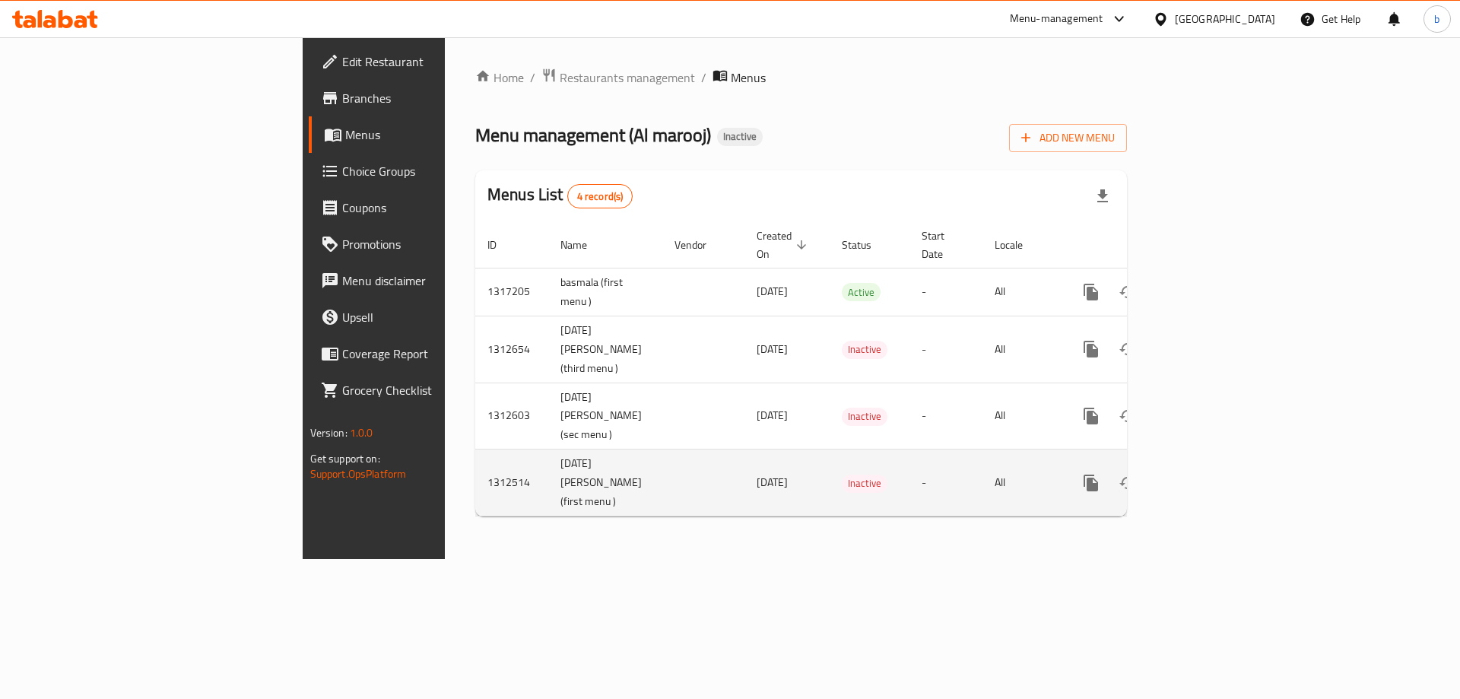
copy td "sec menu )"
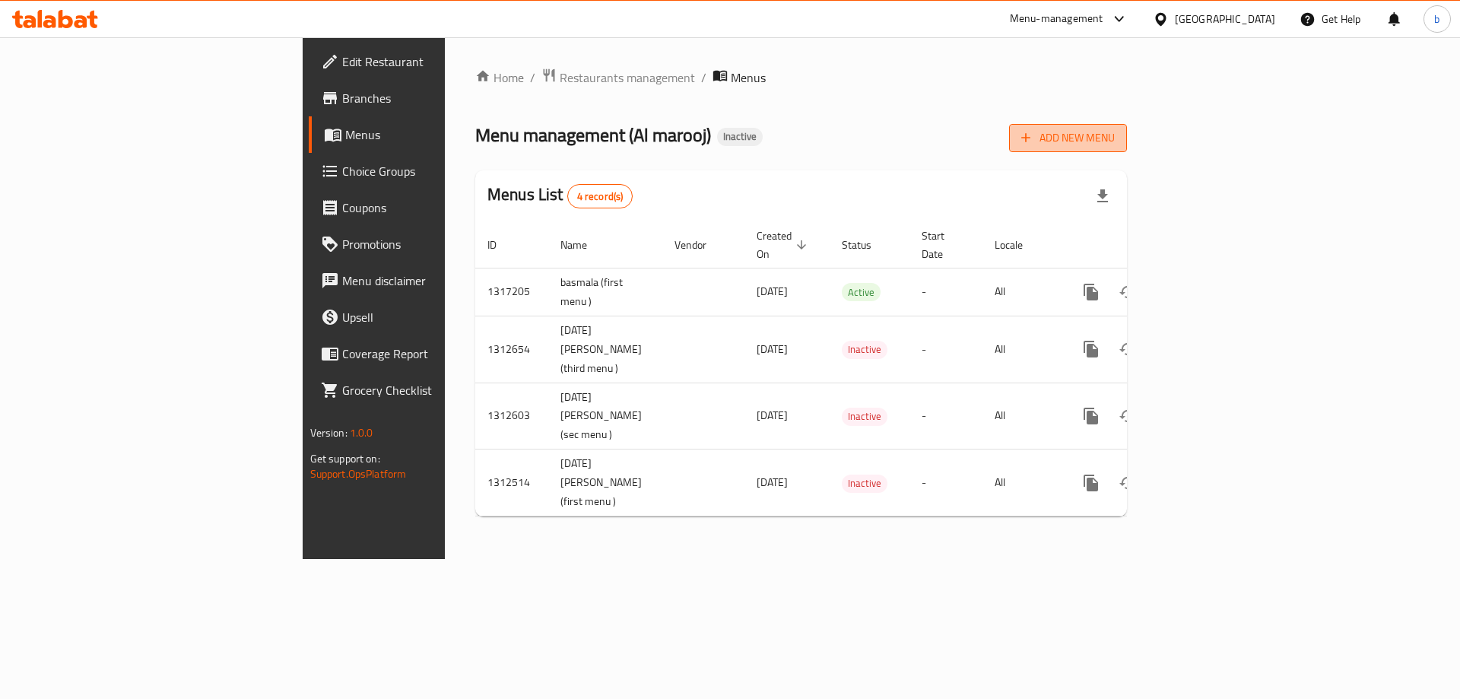
click at [1115, 145] on span "Add New Menu" at bounding box center [1068, 137] width 94 height 19
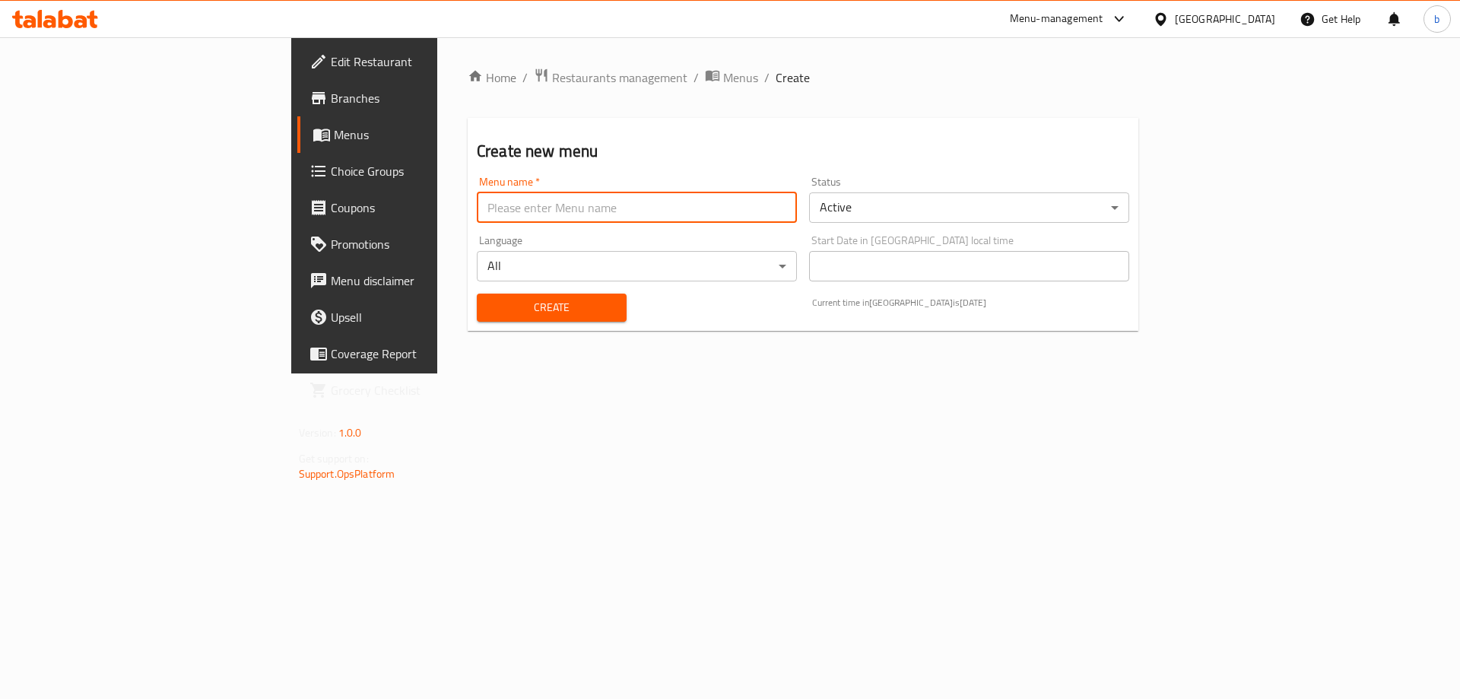
click at [688, 214] on input "text" at bounding box center [637, 207] width 320 height 30
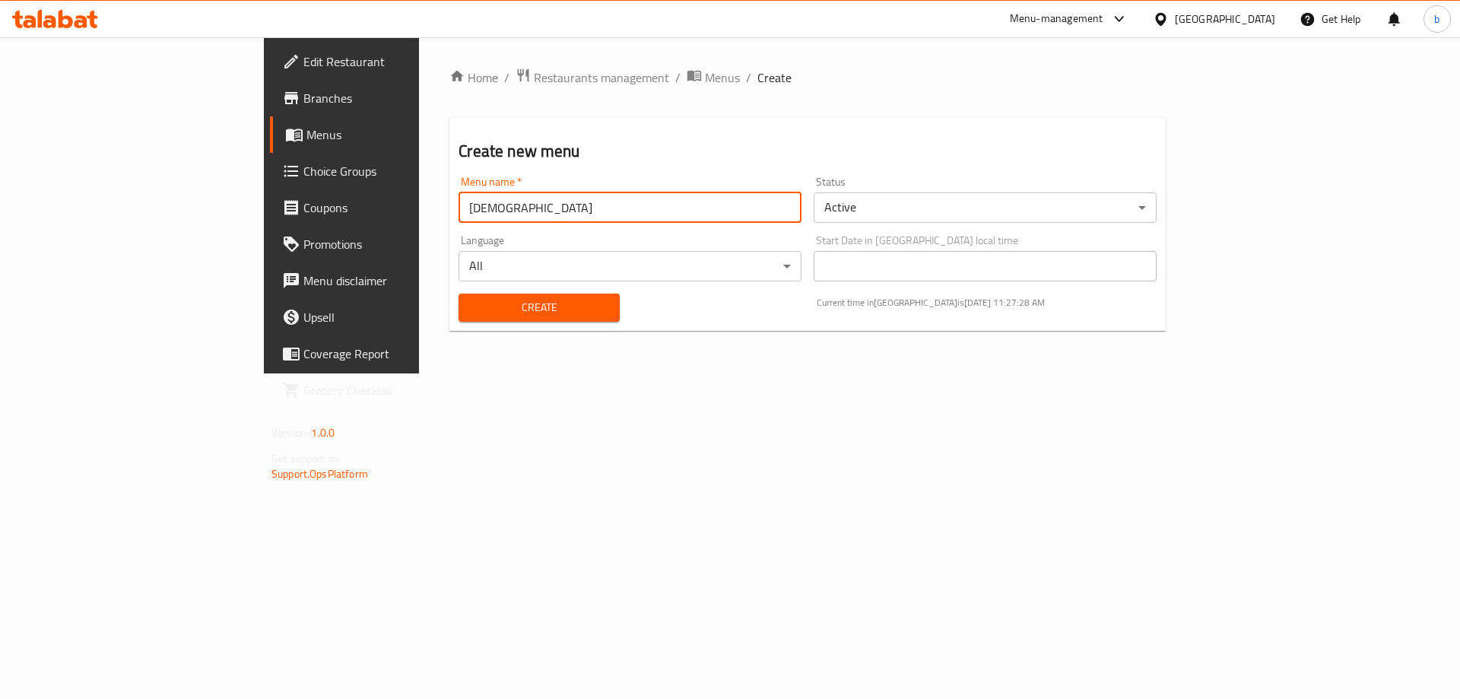
paste input "sec menu )"
click at [458, 205] on input "[DEMOGRAPHIC_DATA] sec menu )" at bounding box center [629, 207] width 343 height 30
type input "[DEMOGRAPHIC_DATA] (sec menu )"
click at [471, 312] on span "Create" at bounding box center [539, 307] width 136 height 19
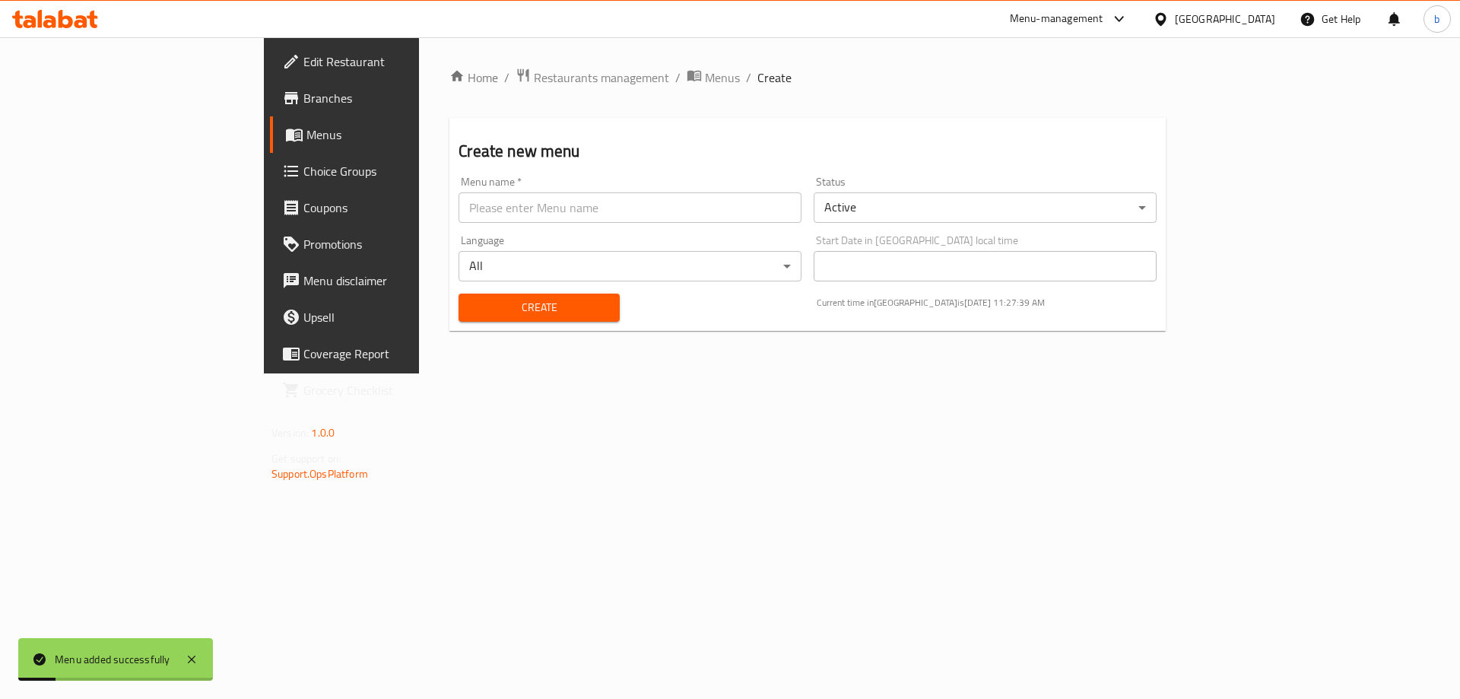
click at [270, 149] on link "Menus" at bounding box center [389, 134] width 238 height 36
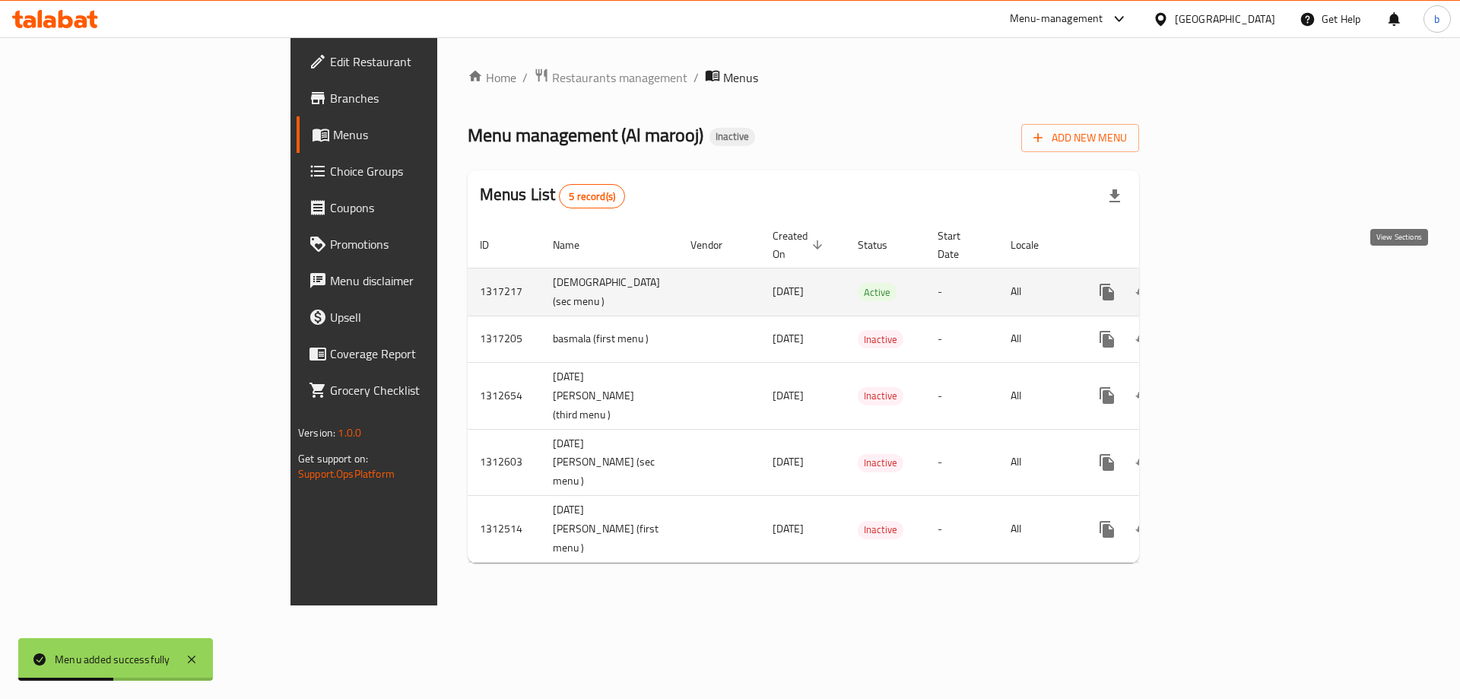
click at [1223, 285] on icon "enhanced table" at bounding box center [1217, 292] width 14 height 14
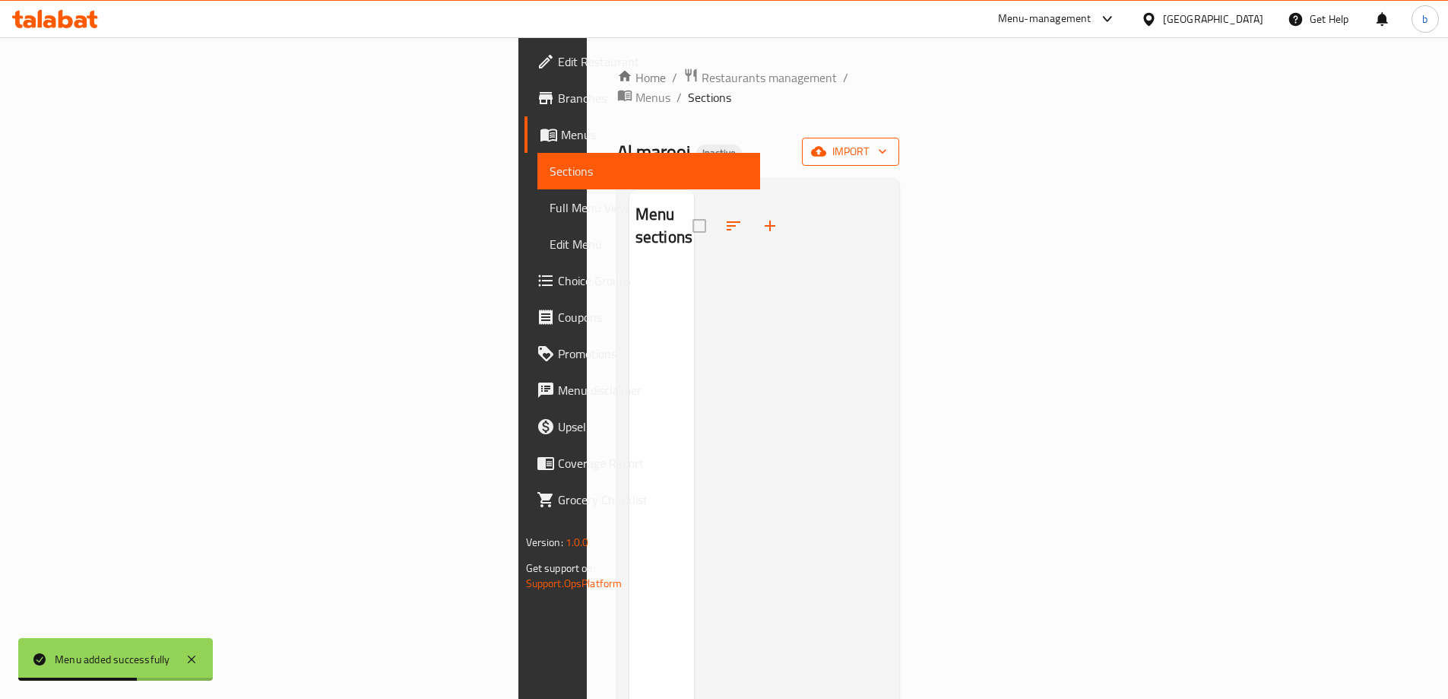
click at [887, 142] on span "import" at bounding box center [850, 151] width 73 height 19
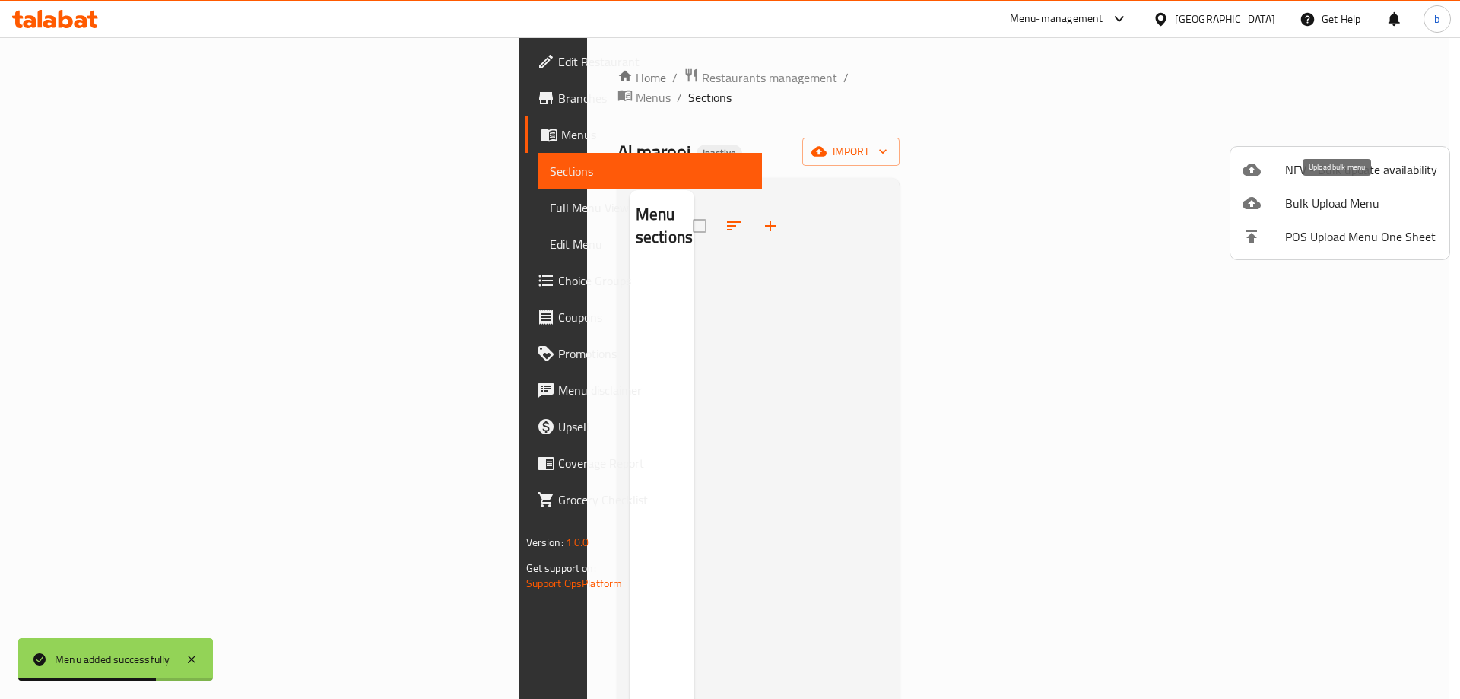
click at [1318, 203] on span "Bulk Upload Menu" at bounding box center [1361, 203] width 152 height 18
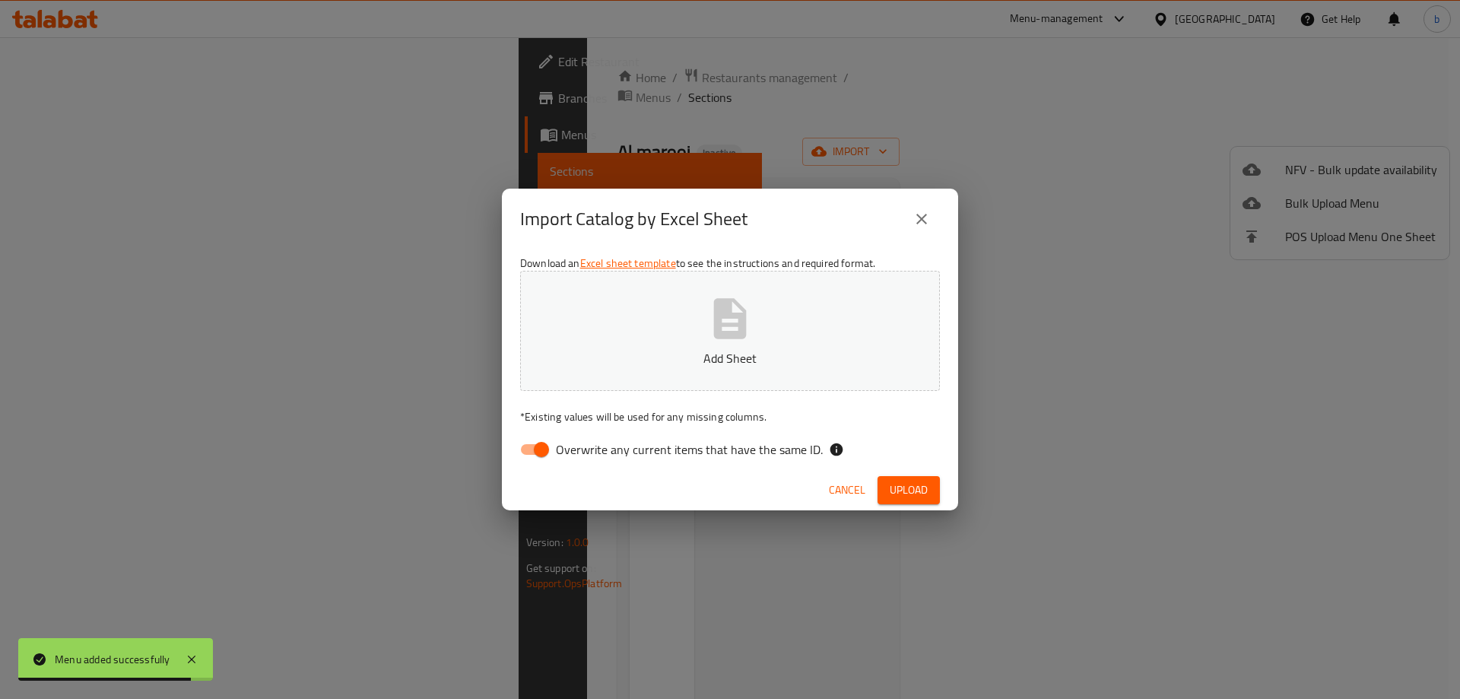
click at [525, 450] on input "Overwrite any current items that have the same ID." at bounding box center [541, 449] width 87 height 29
checkbox input "false"
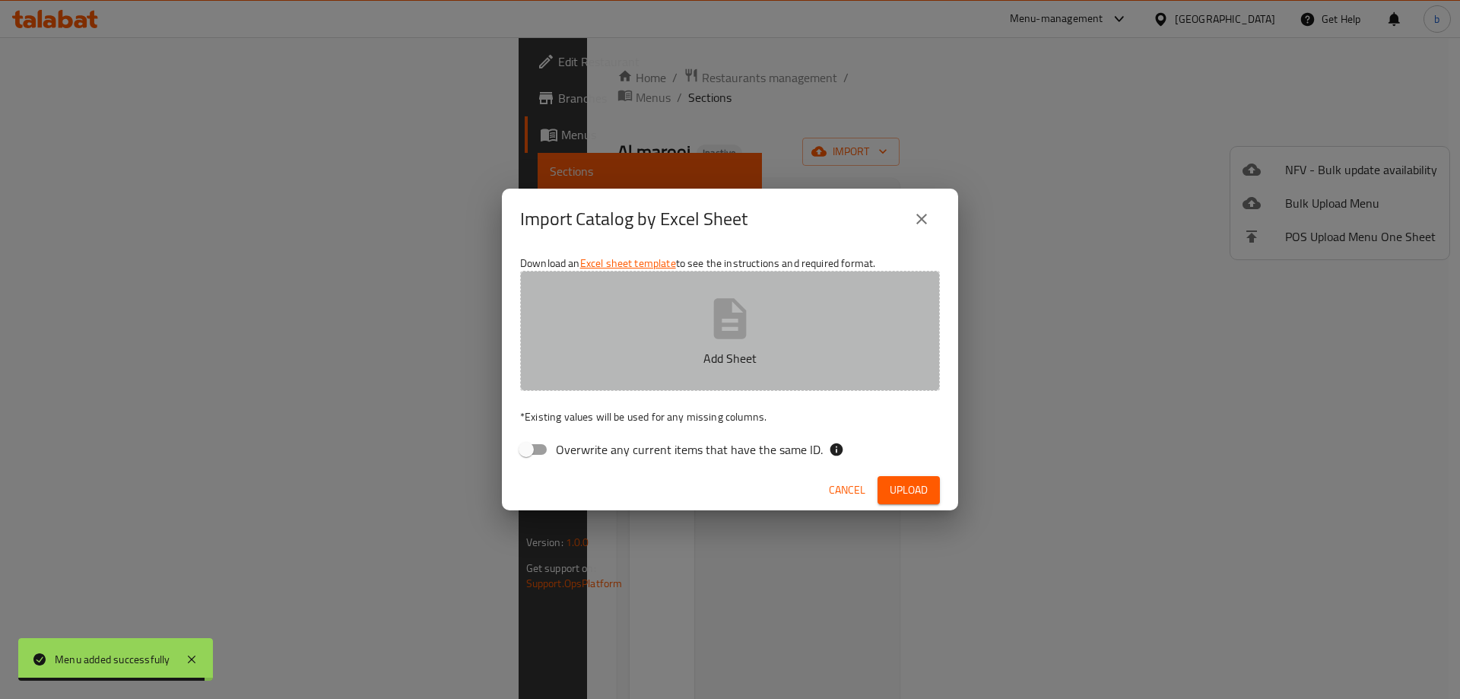
click at [713, 313] on icon "button" at bounding box center [730, 318] width 49 height 49
click at [767, 311] on button "Add Sheet" at bounding box center [730, 331] width 420 height 120
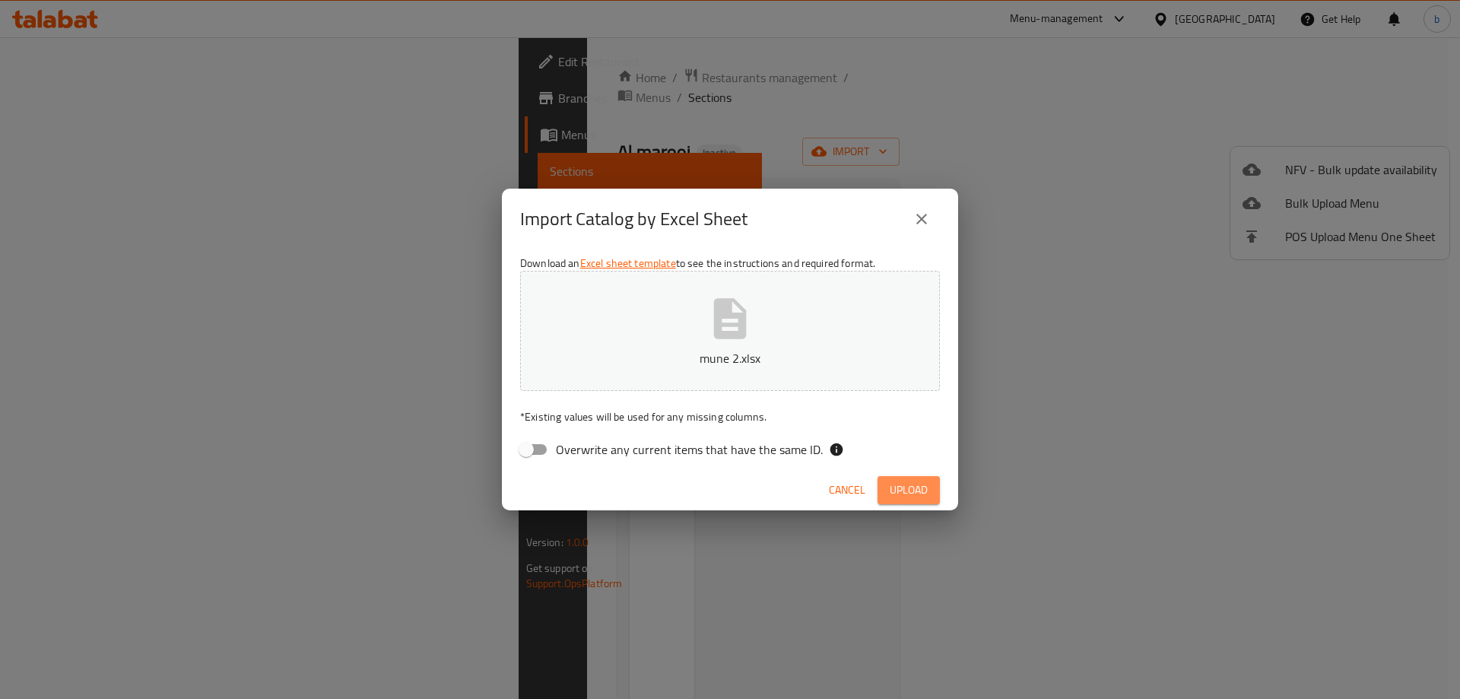
click at [897, 484] on span "Upload" at bounding box center [908, 489] width 38 height 19
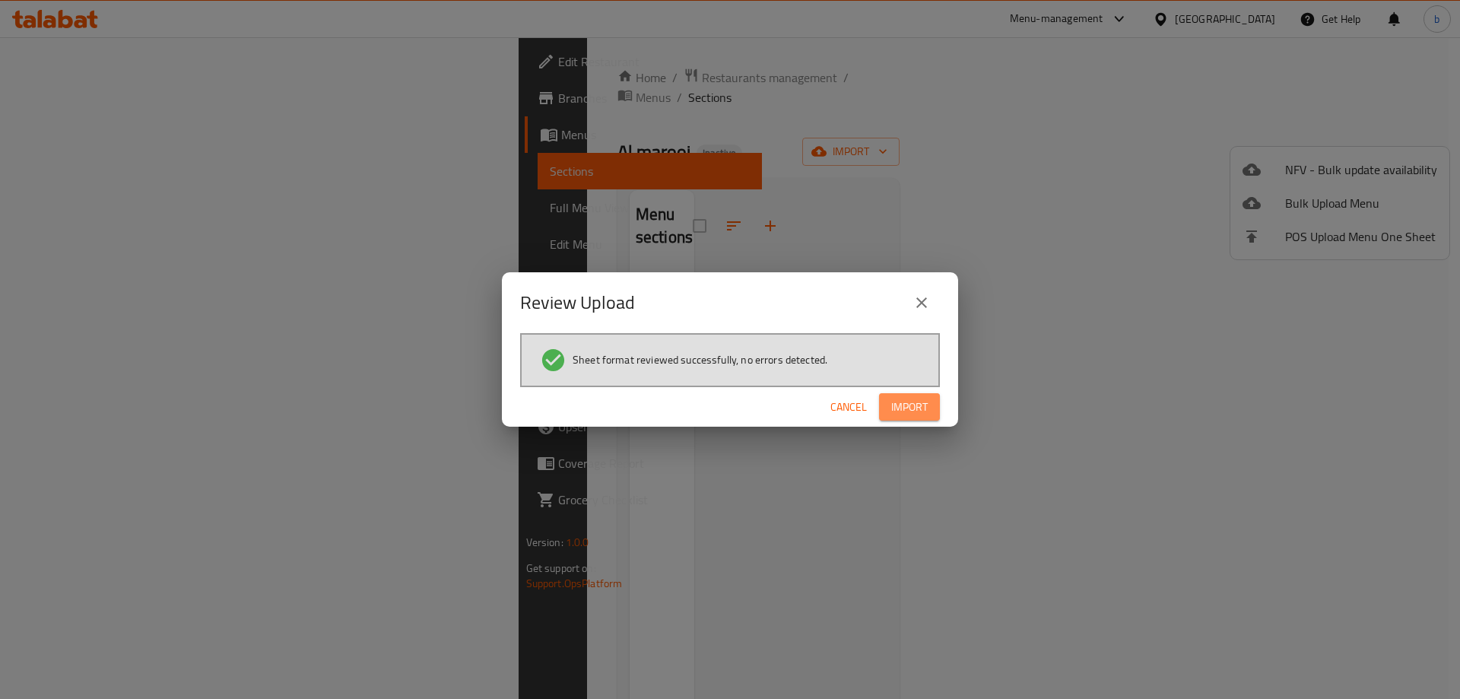
click at [918, 417] on button "Import" at bounding box center [909, 407] width 61 height 28
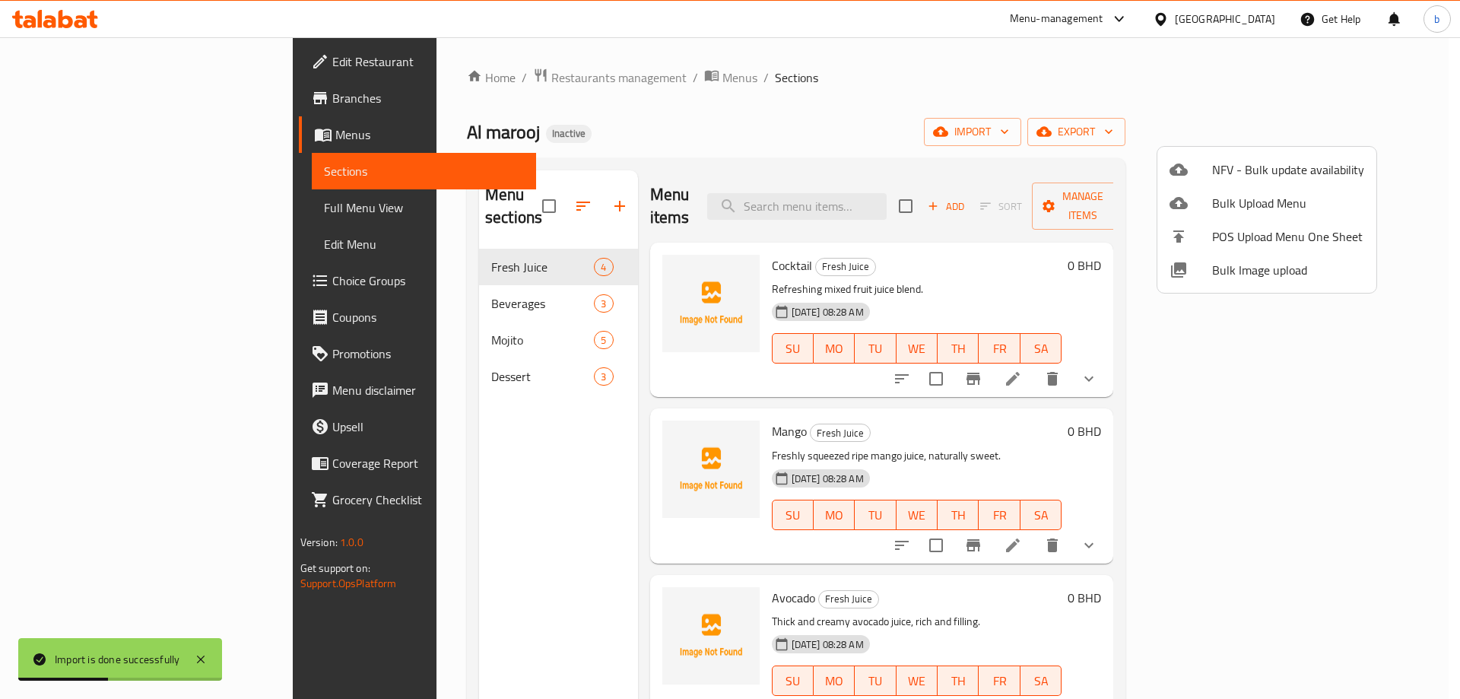
click at [946, 91] on div at bounding box center [730, 349] width 1460 height 699
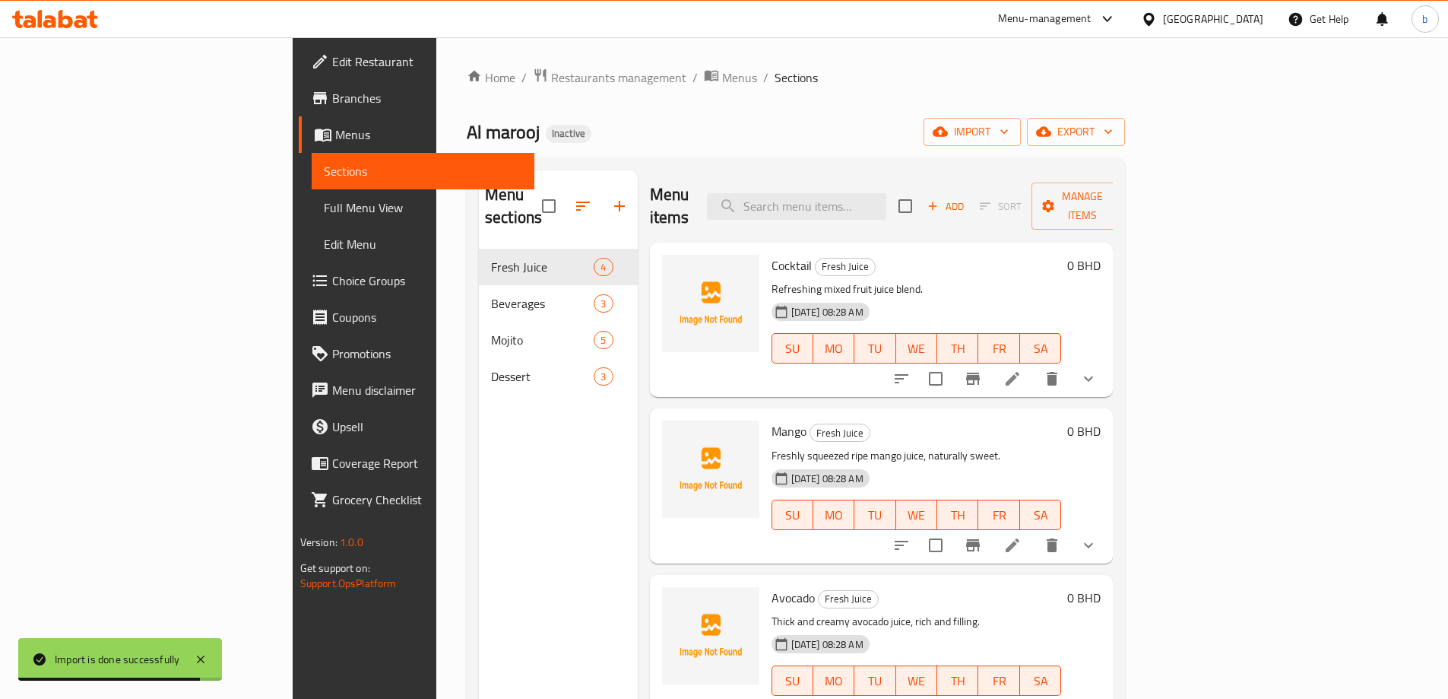
click at [312, 217] on link "Full Menu View" at bounding box center [423, 207] width 223 height 36
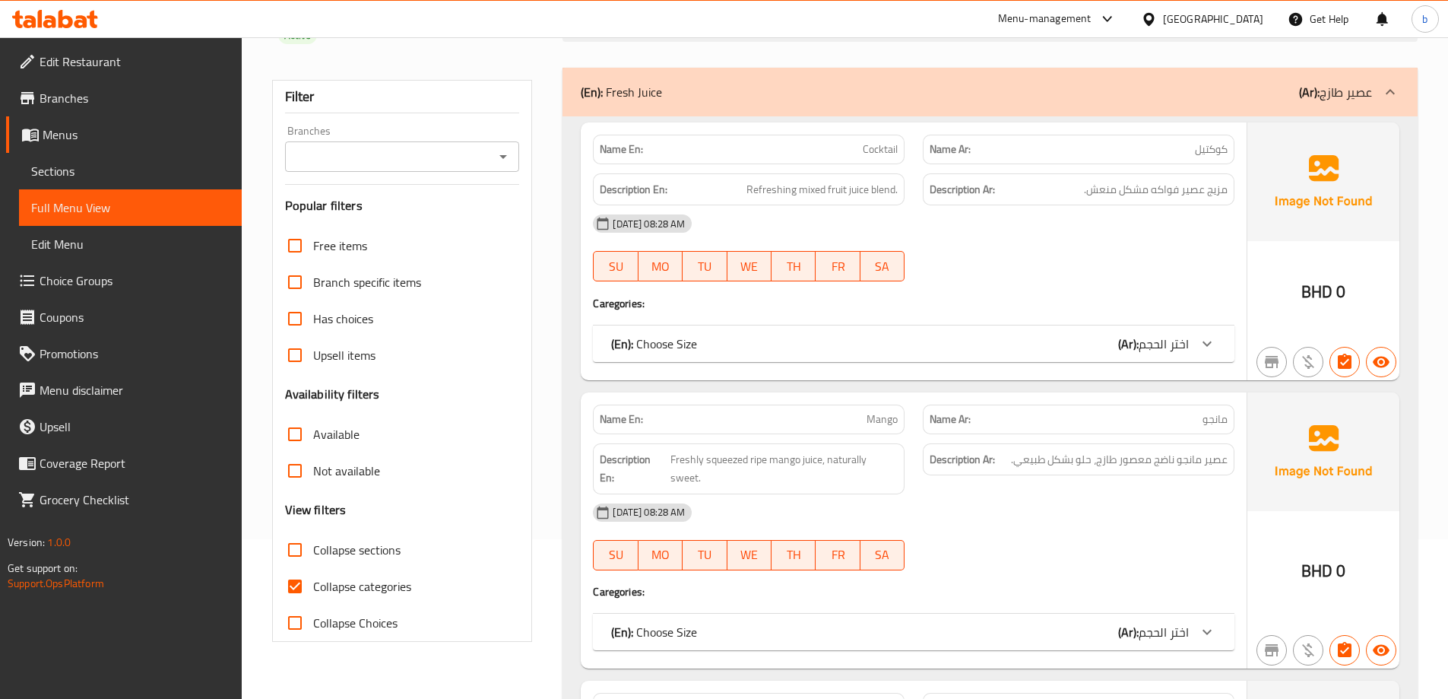
scroll to position [304, 0]
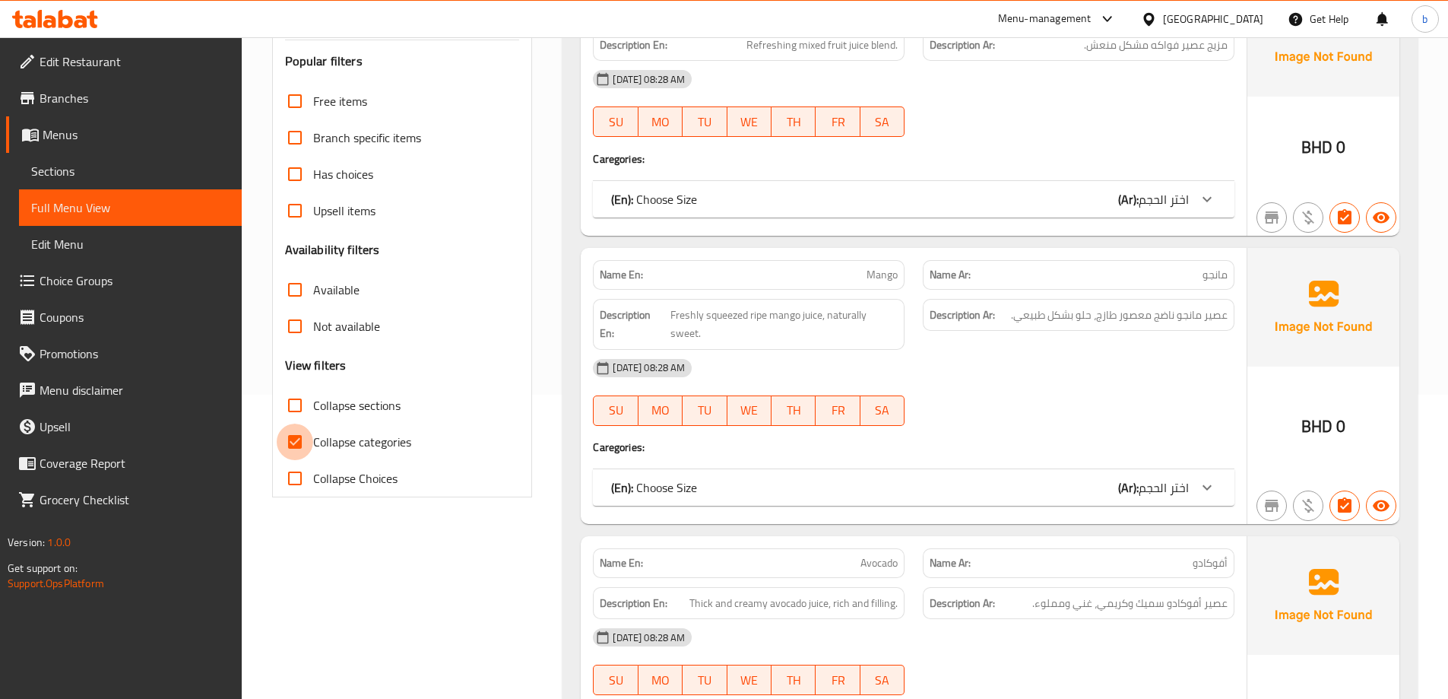
click at [294, 423] on input "Collapse categories" at bounding box center [295, 441] width 36 height 36
checkbox input "false"
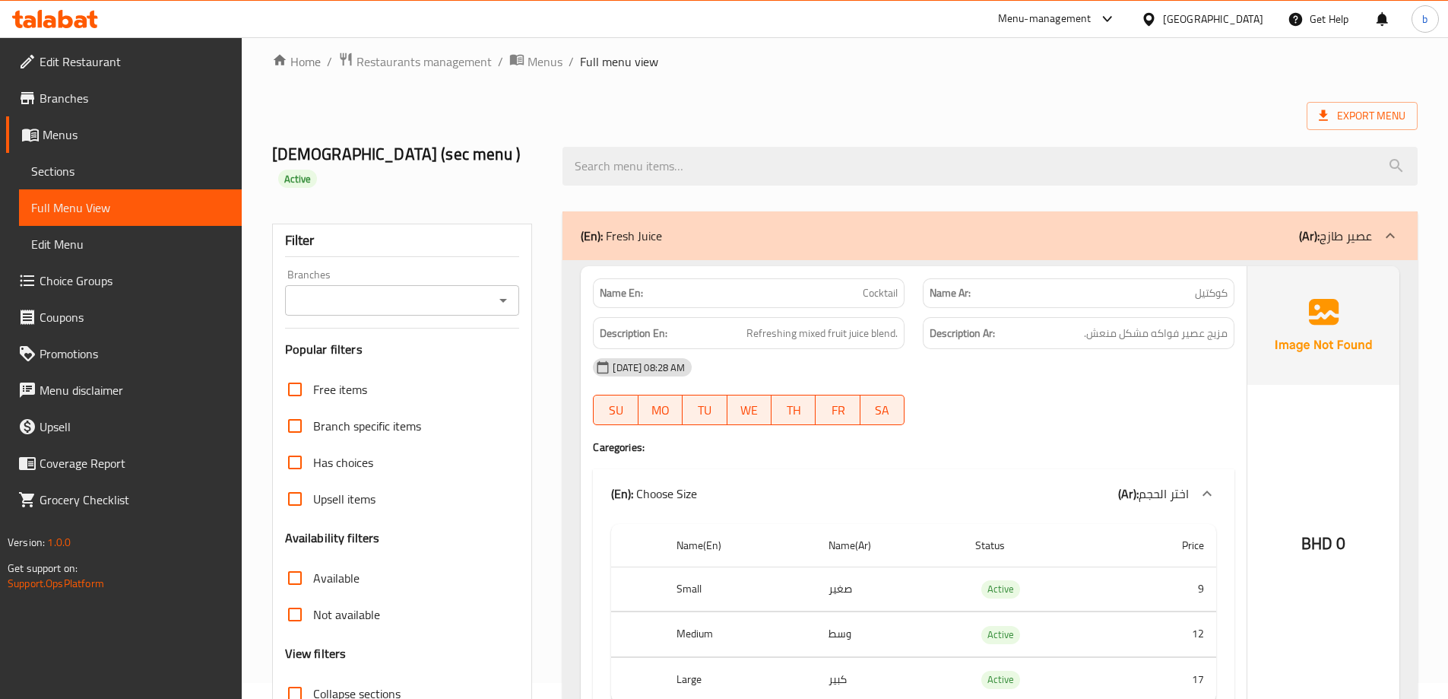
scroll to position [0, 0]
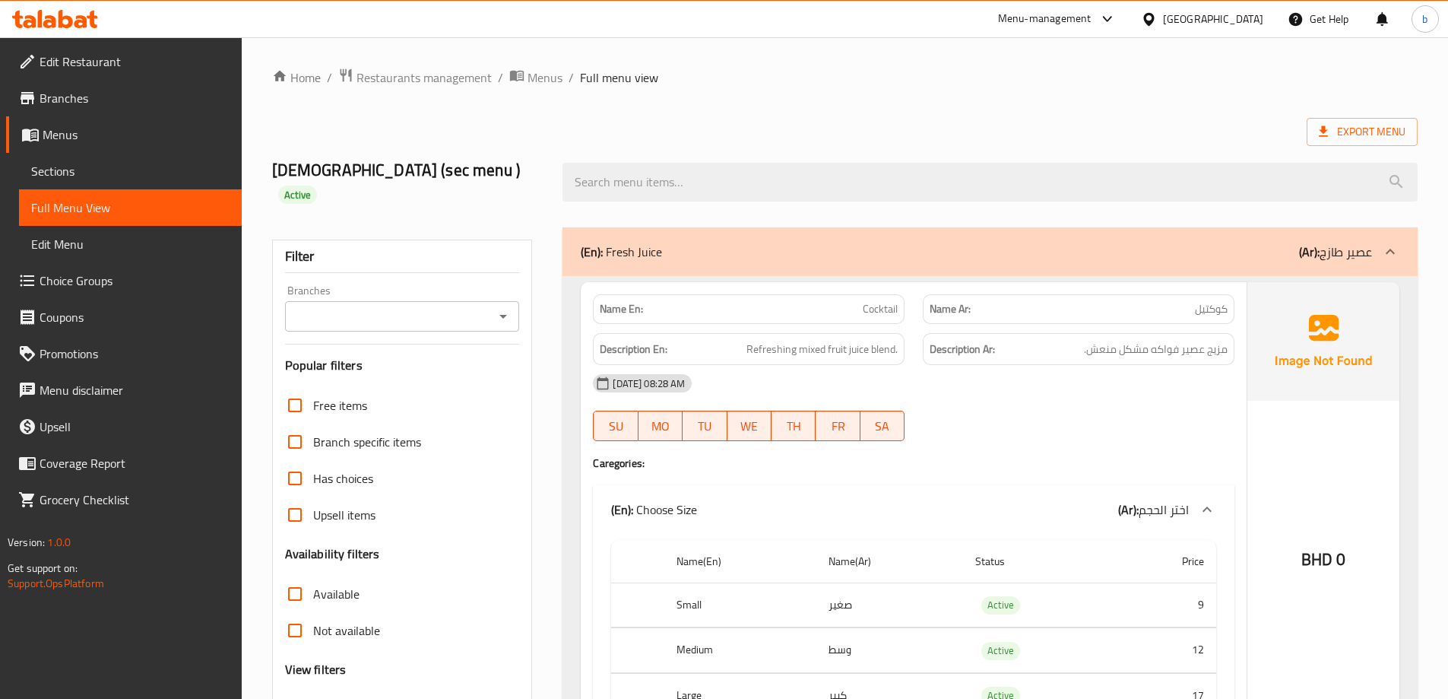
click at [845, 79] on ol "Home / Restaurants management / Menus / Full menu view" at bounding box center [845, 78] width 1146 height 20
click at [1371, 135] on span "Export Menu" at bounding box center [1362, 131] width 87 height 19
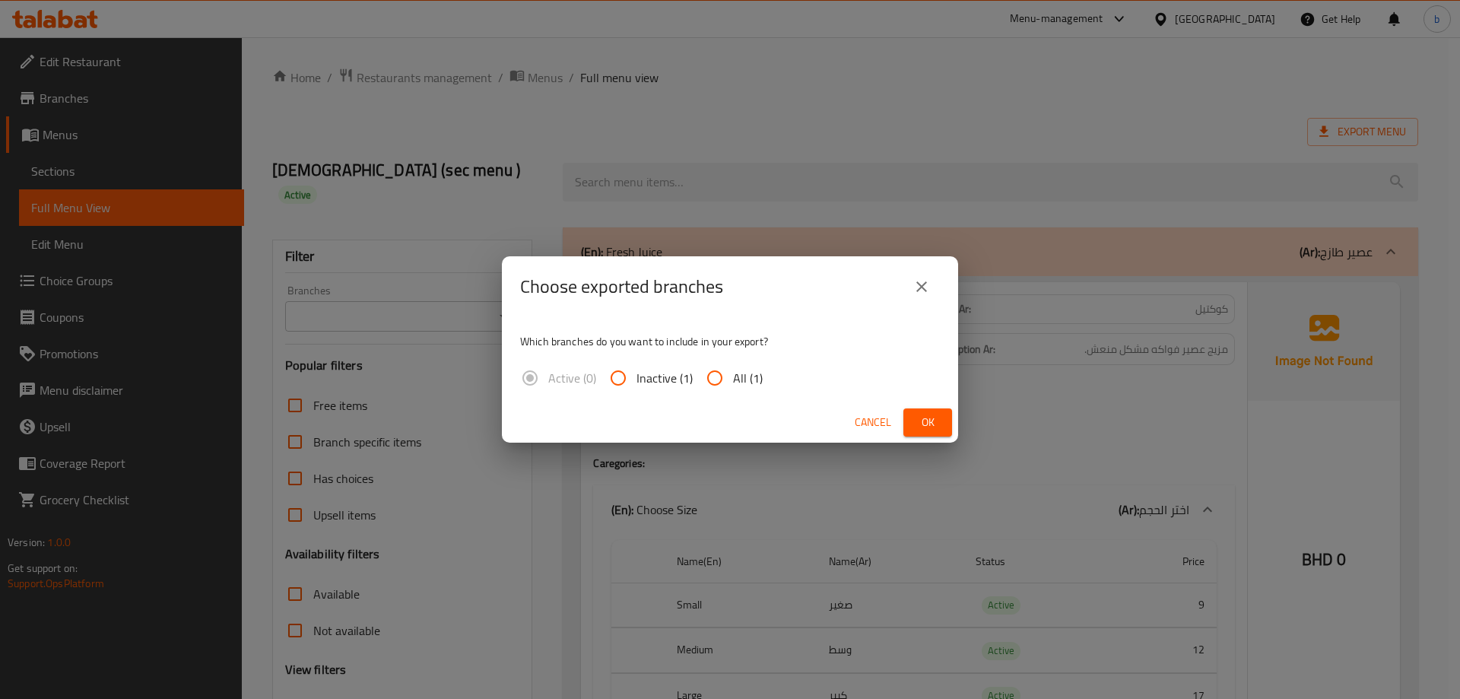
click at [922, 421] on span "Ok" at bounding box center [927, 422] width 24 height 19
